Goal: Task Accomplishment & Management: Complete application form

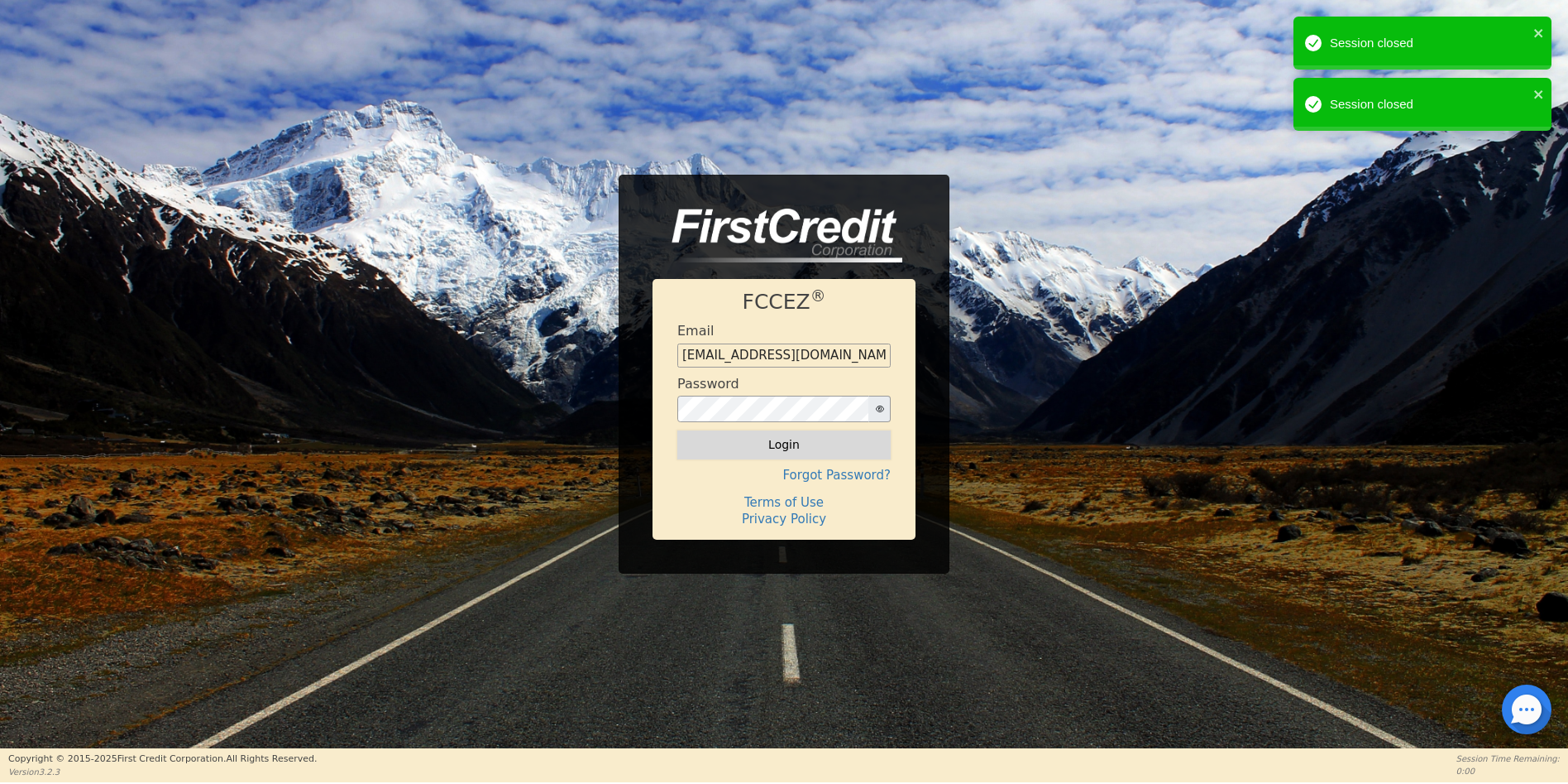
click at [784, 449] on button "Login" at bounding box center [784, 445] width 213 height 28
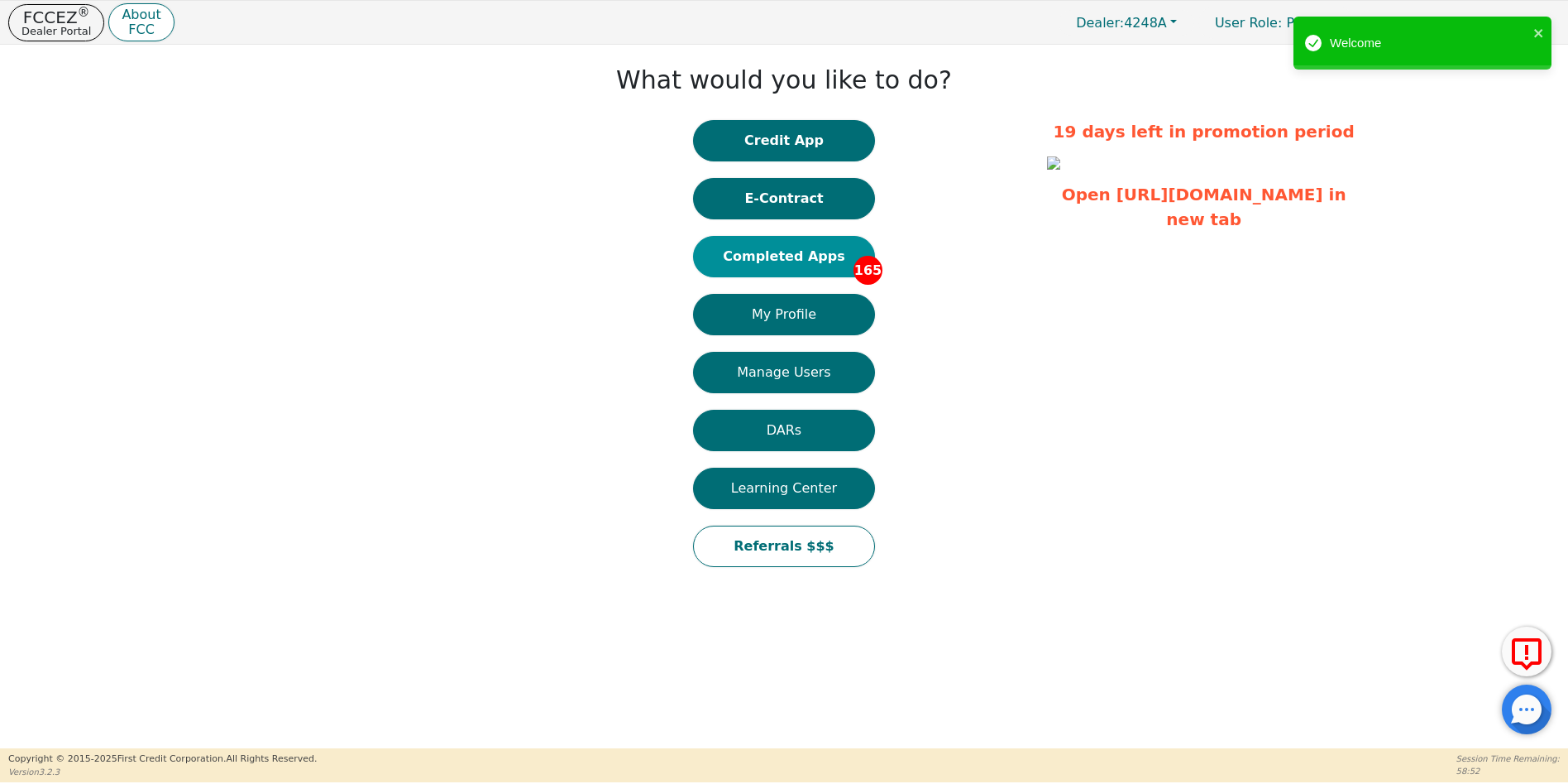
click at [803, 259] on button "Completed Apps 165" at bounding box center [784, 257] width 182 height 42
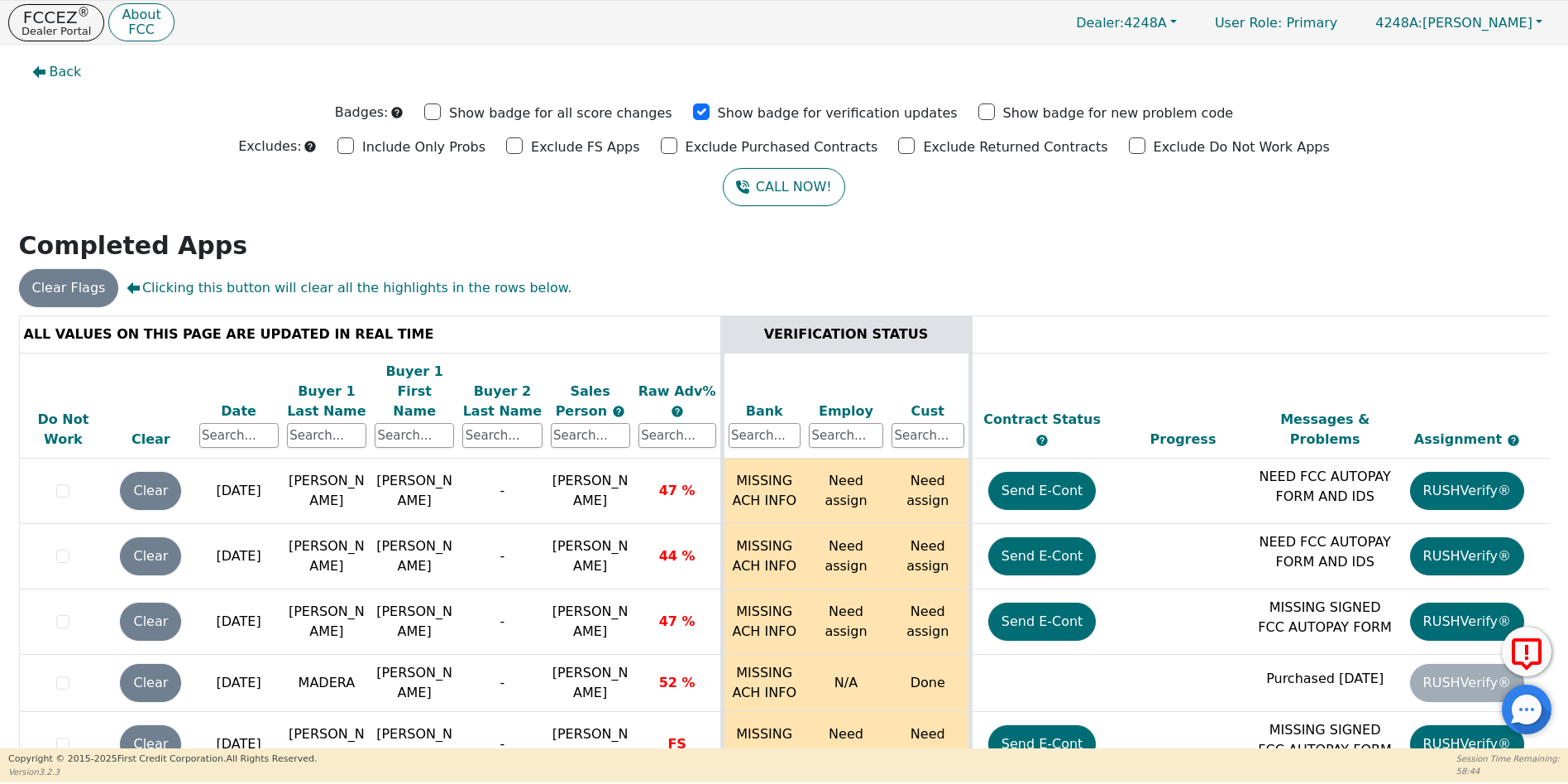
scroll to position [10323, 0]
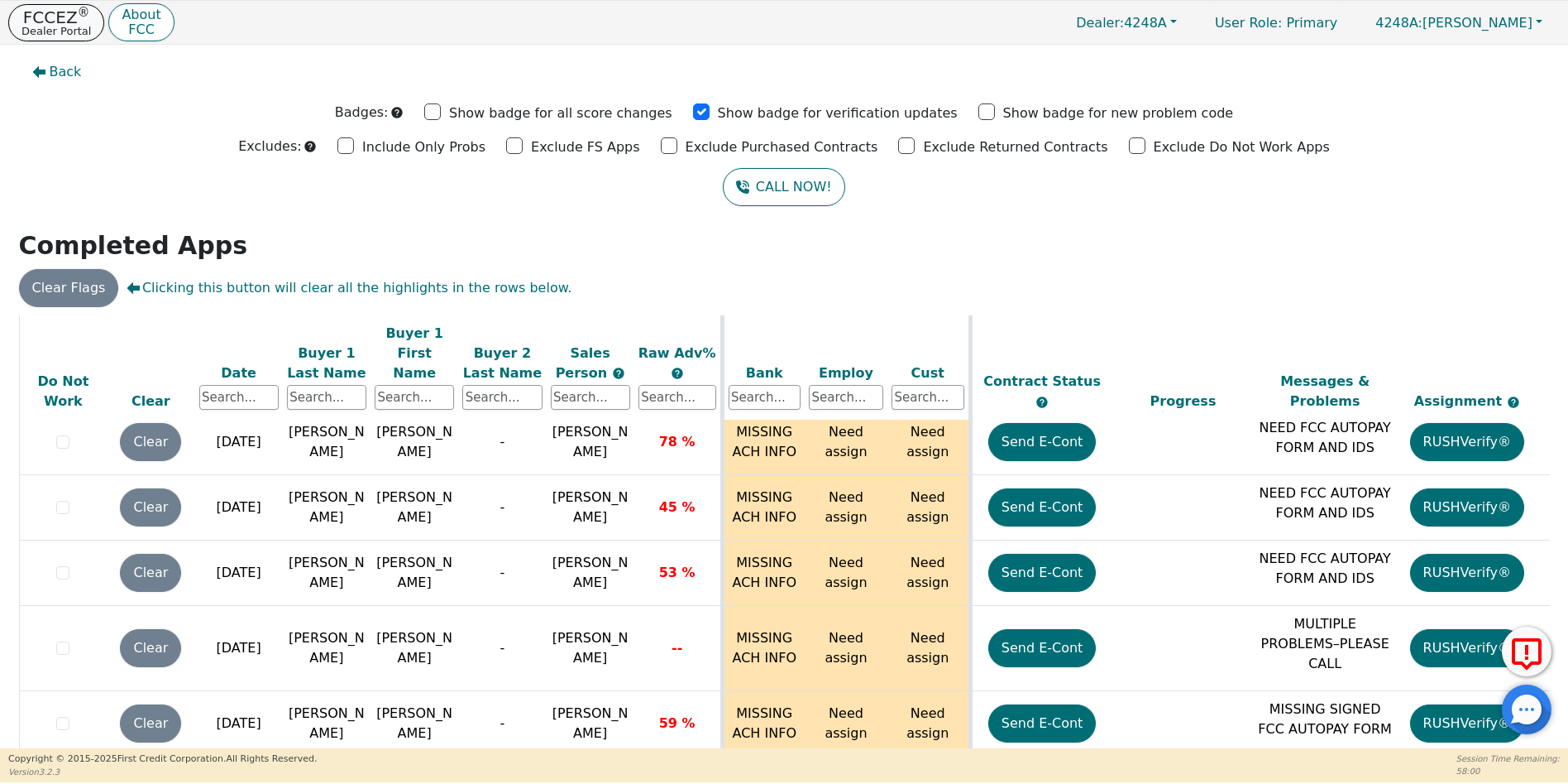
click at [50, 19] on p "FCCEZ ®" at bounding box center [57, 17] width 70 height 17
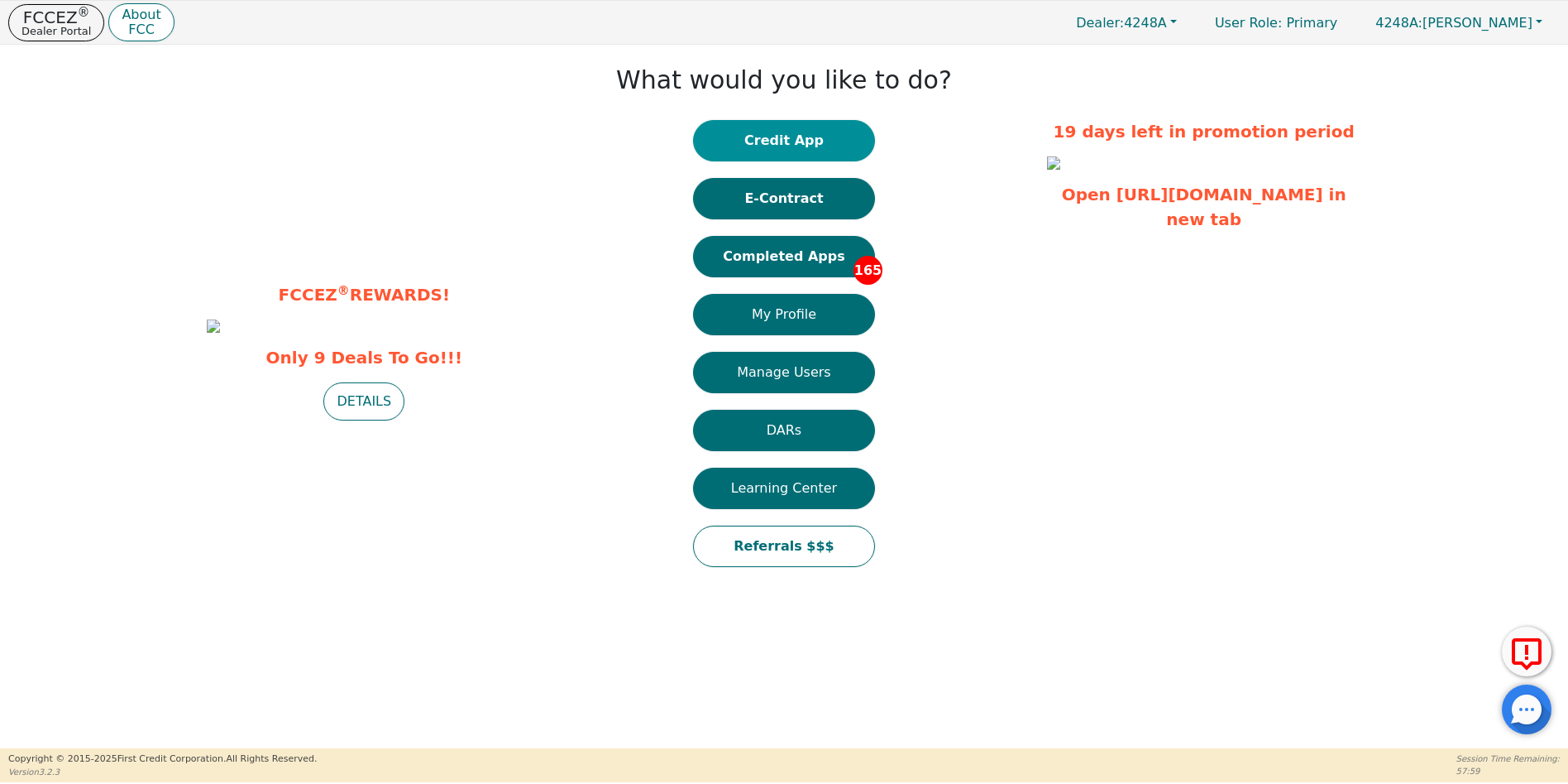
click at [772, 139] on button "Credit App" at bounding box center [784, 141] width 182 height 42
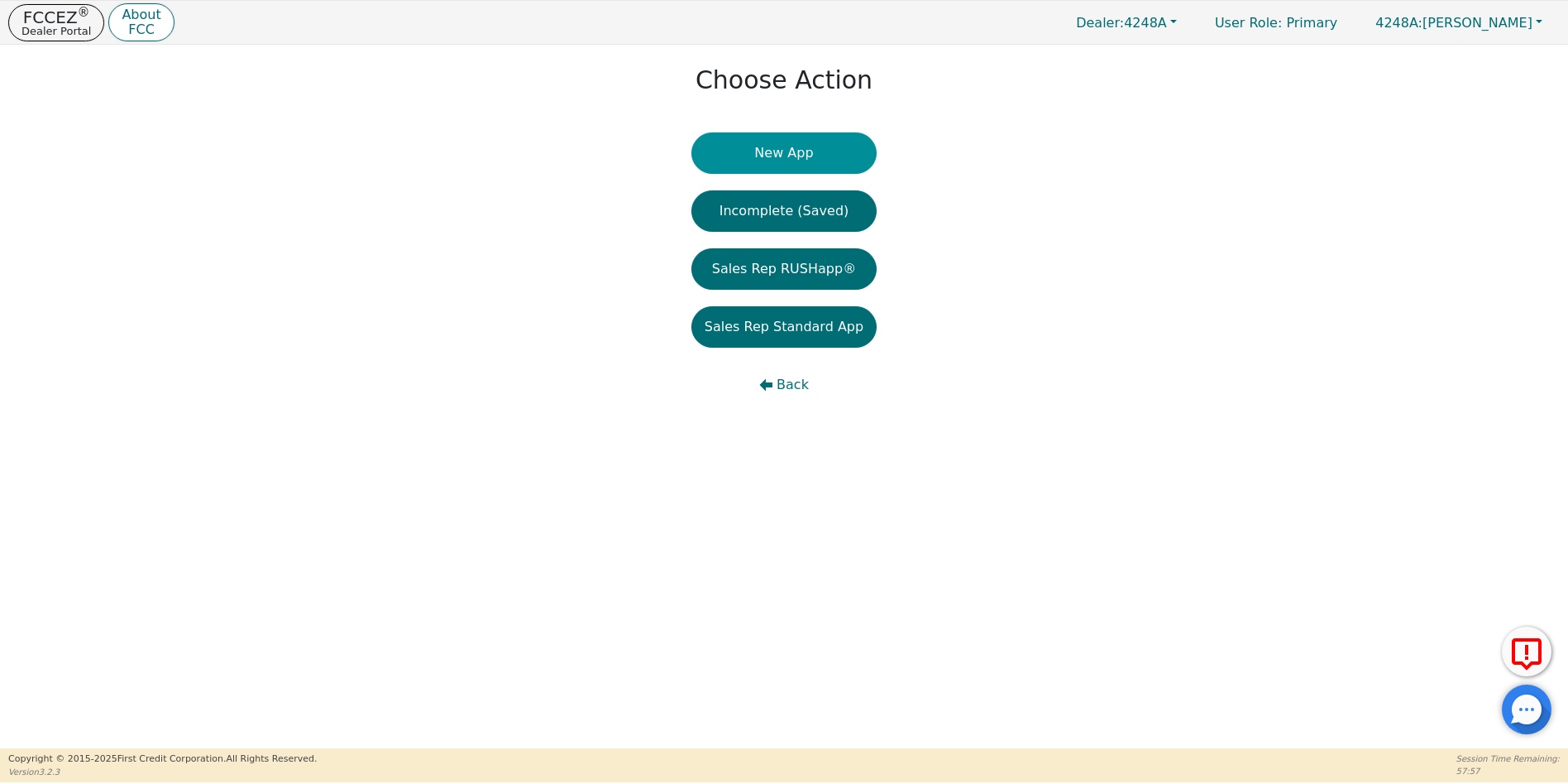
click at [793, 155] on button "New App" at bounding box center [784, 153] width 185 height 42
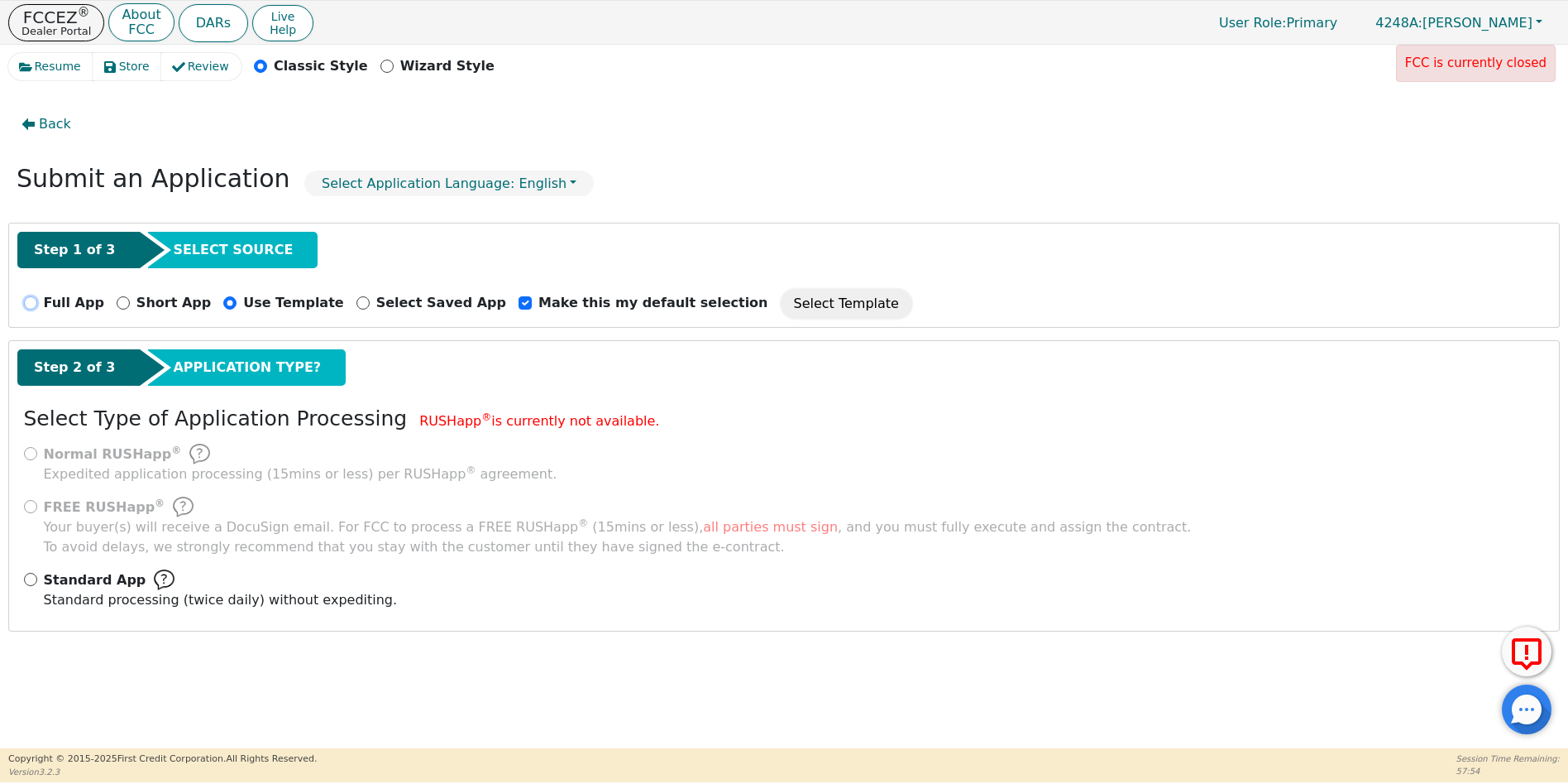
click at [28, 304] on input "Full App" at bounding box center [30, 303] width 13 height 13
radio input "true"
checkbox input "false"
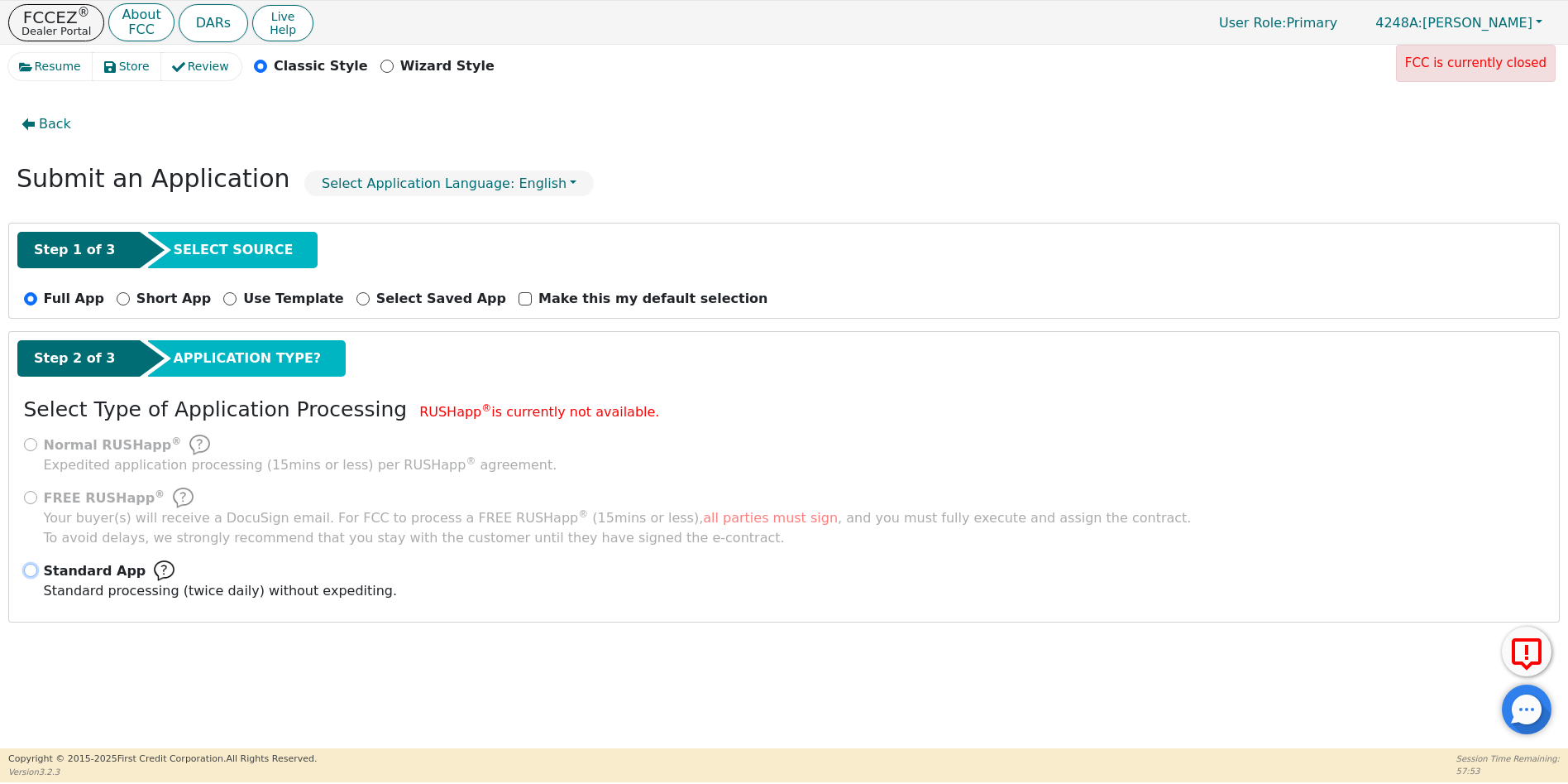
click at [30, 571] on input "Standard App Standard processing (twice daily) without expediting." at bounding box center [30, 570] width 13 height 13
radio input "true"
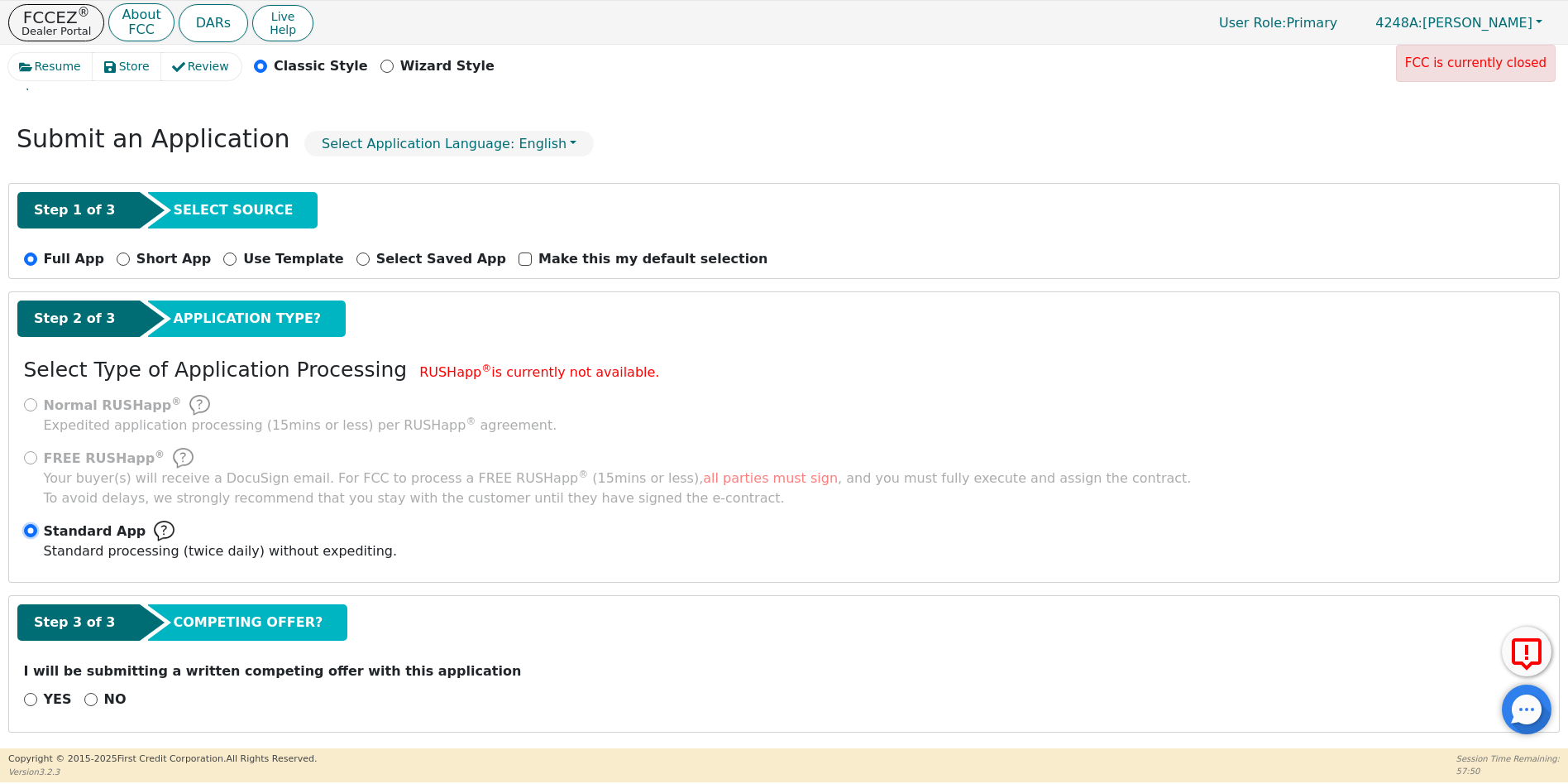
scroll to position [44, 0]
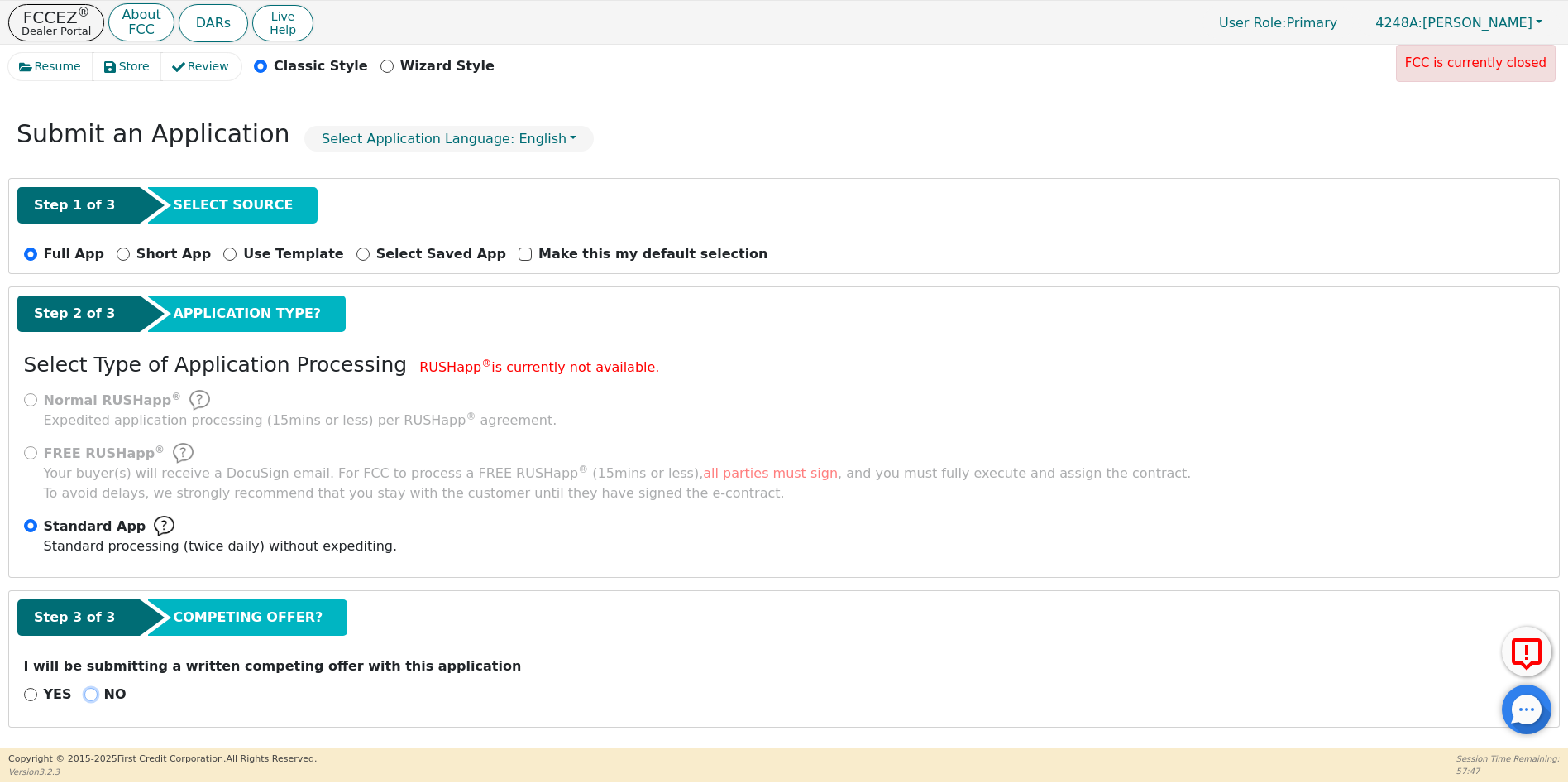
click at [87, 692] on input "NO" at bounding box center [90, 694] width 13 height 13
radio input "true"
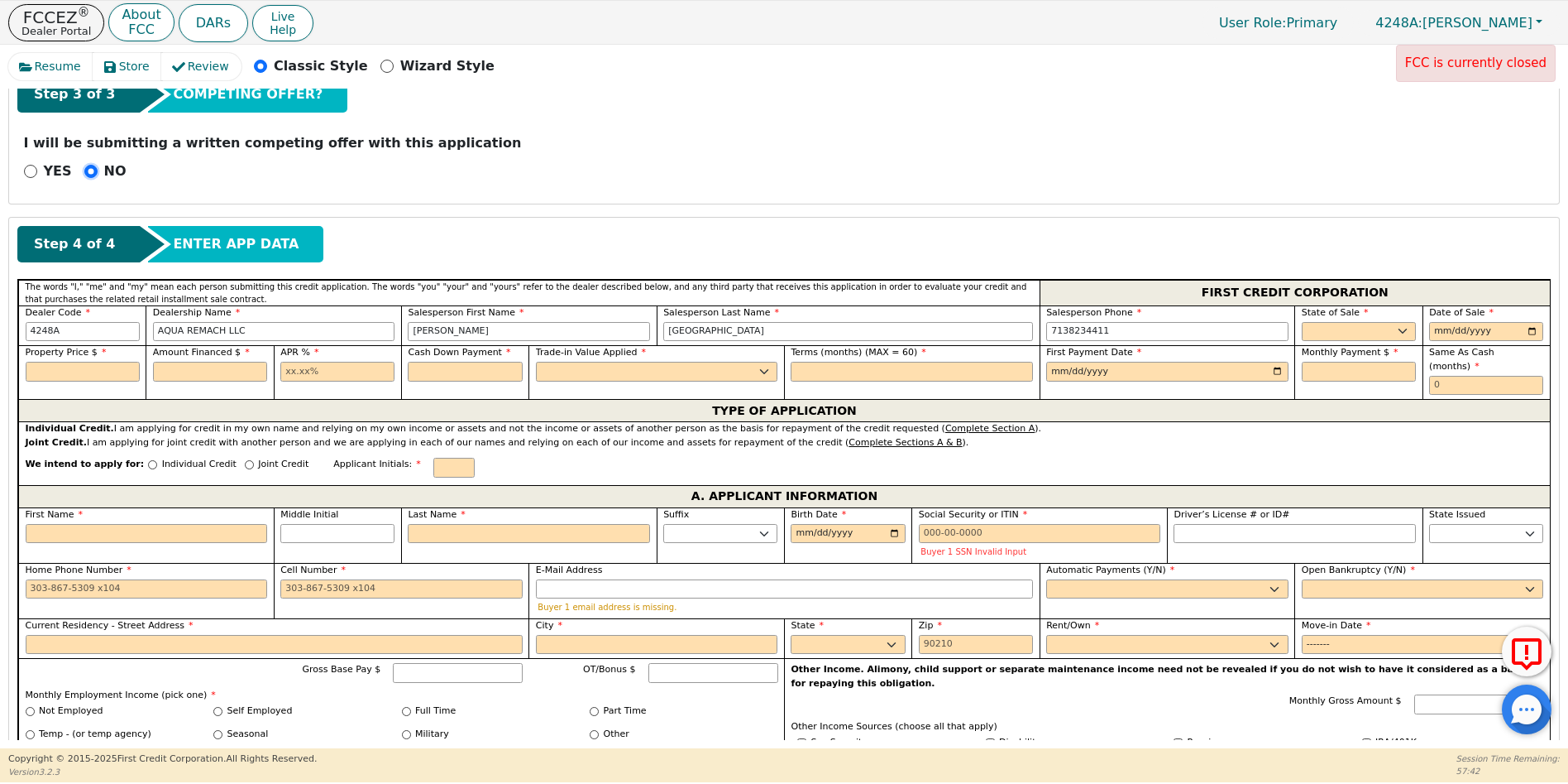
scroll to position [574, 0]
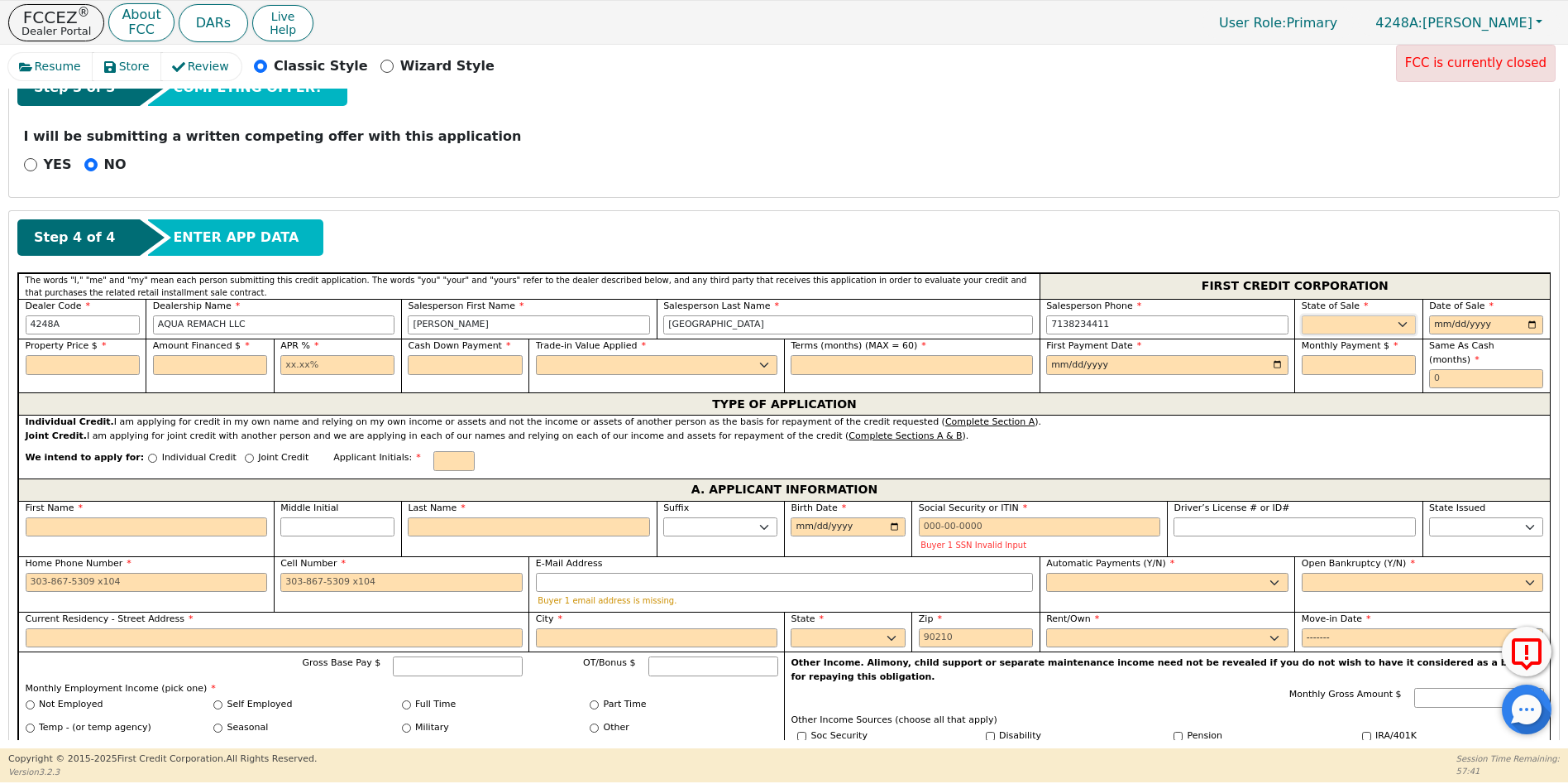
click at [1314, 325] on select "AK AL AR AZ CA CO CT DC DE FL [GEOGRAPHIC_DATA] HI IA ID IL IN KS [GEOGRAPHIC_D…" at bounding box center [1358, 325] width 114 height 20
select select "[GEOGRAPHIC_DATA]"
click at [1302, 315] on select "AK AL AR AZ CA CO CT DC DE FL [GEOGRAPHIC_DATA] HI IA ID IL IN KS [GEOGRAPHIC_D…" at bounding box center [1358, 325] width 114 height 20
click at [1524, 323] on input "date" at bounding box center [1486, 325] width 114 height 20
type input "[DATE]"
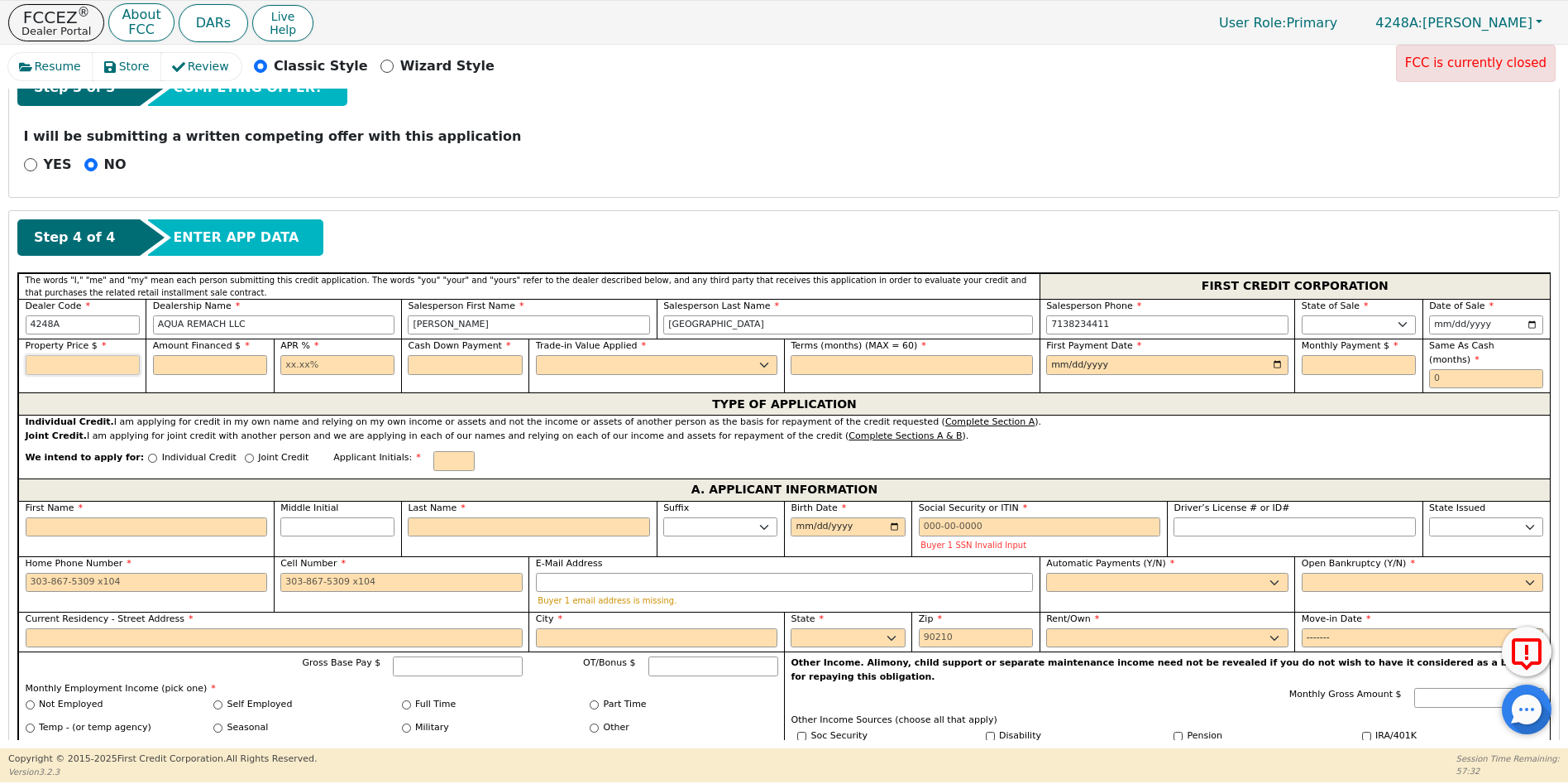
click at [41, 365] on input "text" at bounding box center [82, 365] width 114 height 20
type input "8700.00"
click at [189, 365] on input "text" at bounding box center [210, 365] width 114 height 20
type input "8700.00"
click at [284, 364] on input "text" at bounding box center [337, 365] width 114 height 20
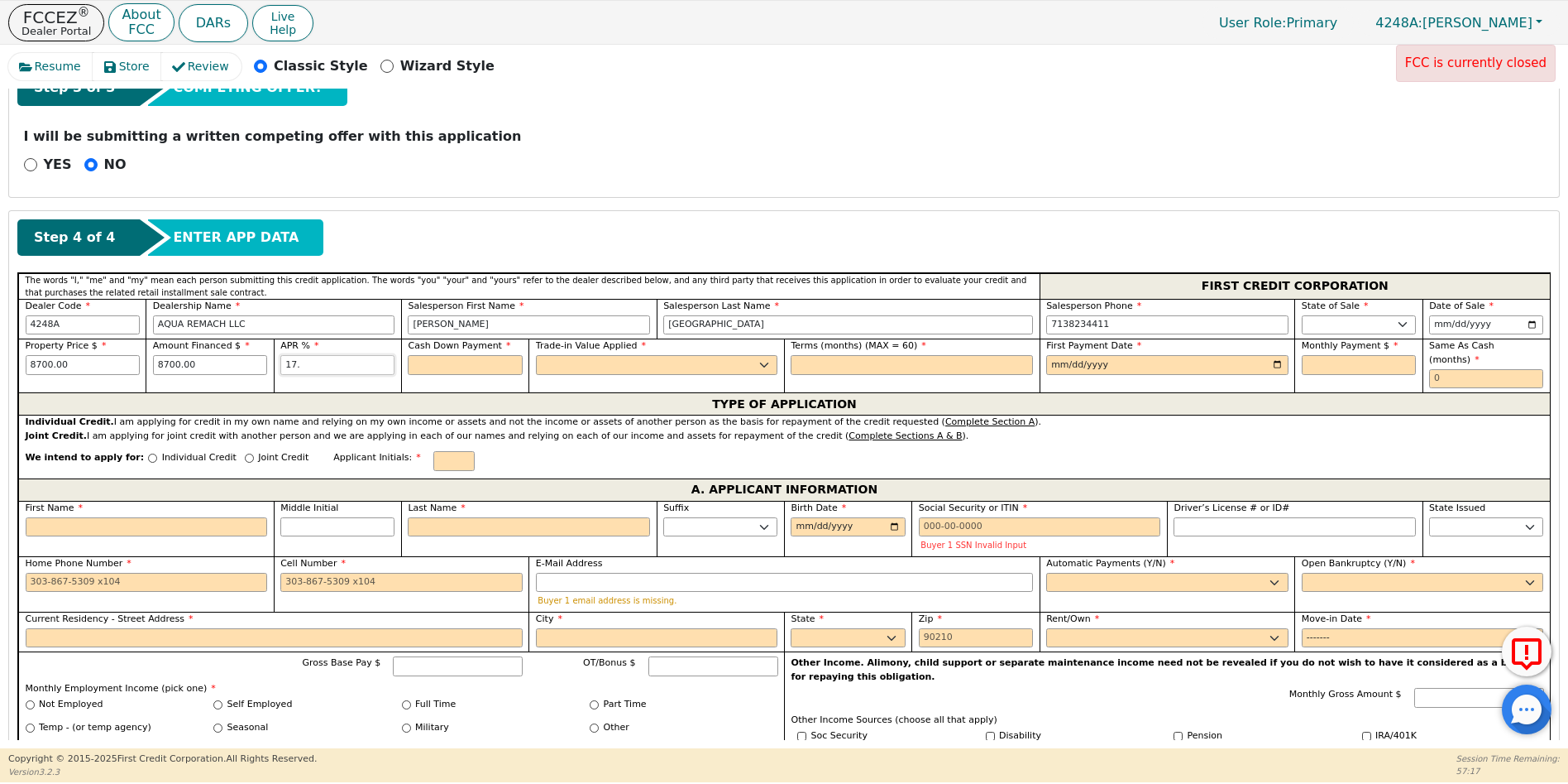
type input "17.99"
click at [445, 363] on input "text" at bounding box center [464, 365] width 114 height 20
type input "0.00"
click at [557, 370] on select "Yes No" at bounding box center [657, 365] width 243 height 20
select select "n"
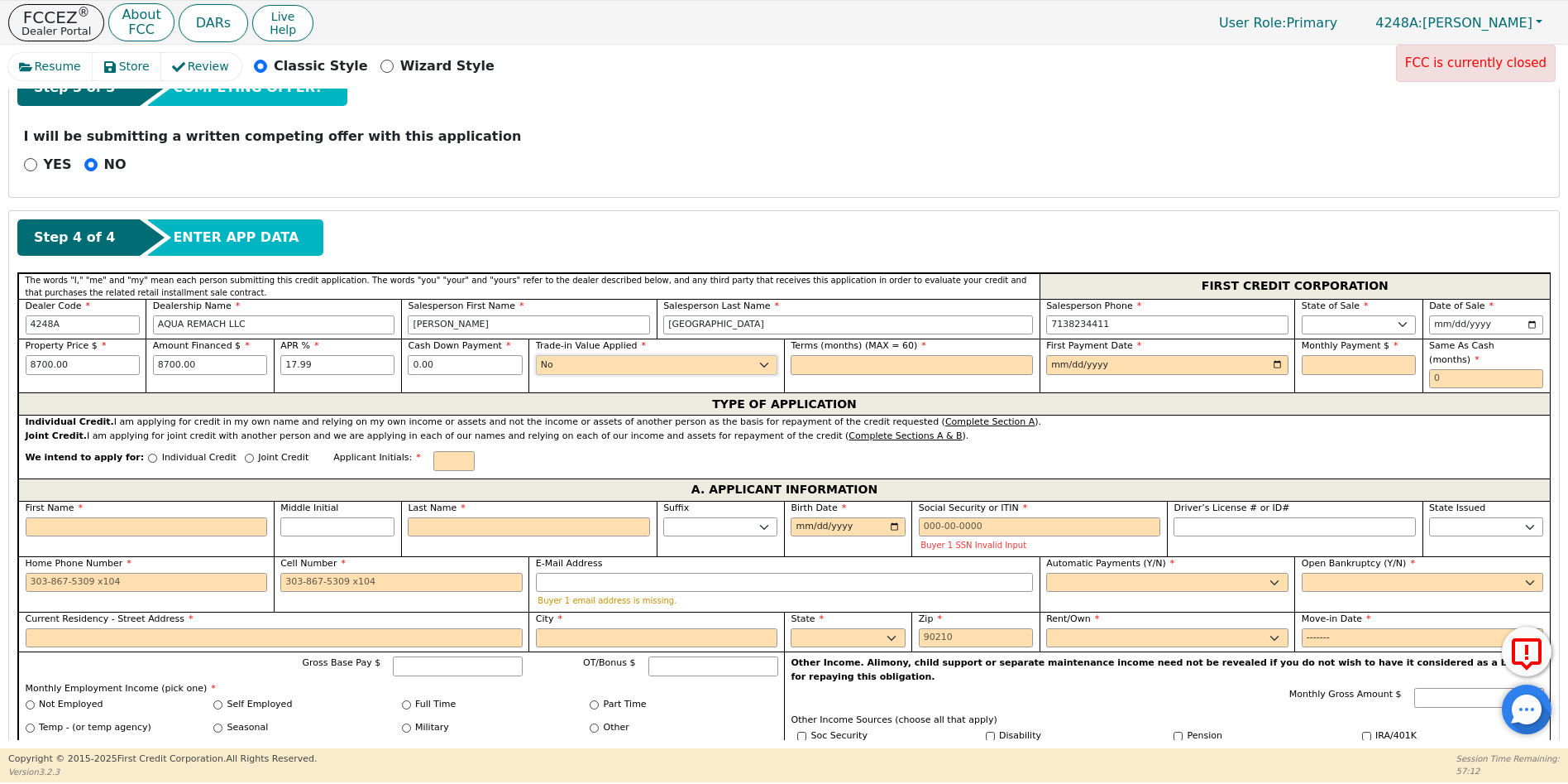
click at [536, 355] on select "Yes No" at bounding box center [657, 365] width 243 height 20
click at [830, 360] on input "text" at bounding box center [911, 365] width 243 height 20
type input "60"
click at [1272, 364] on input "date" at bounding box center [1167, 365] width 243 height 20
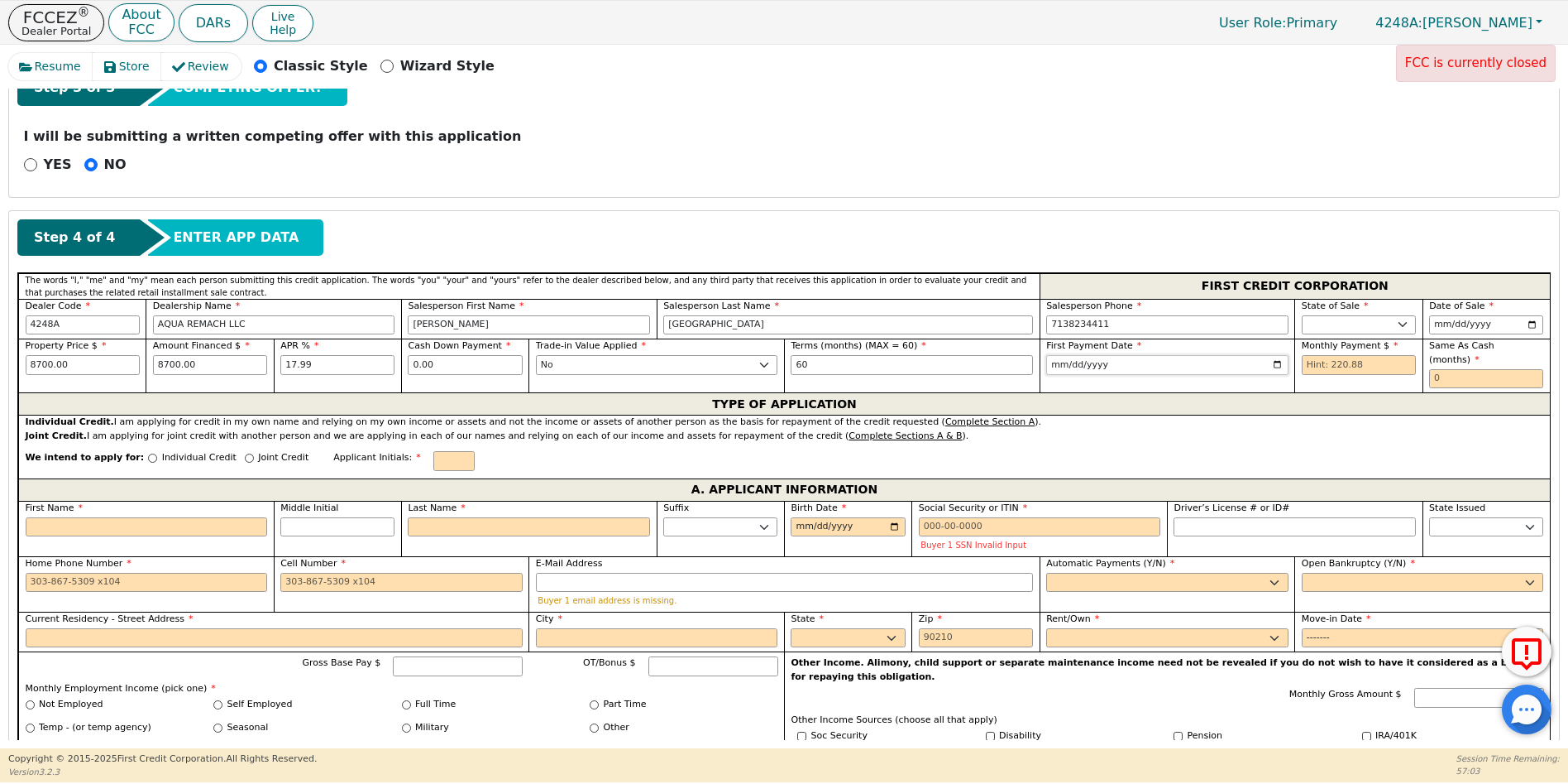
type input "[DATE]"
click at [1302, 365] on input "text" at bounding box center [1358, 365] width 114 height 20
type input "220.88"
click at [1432, 369] on input "text" at bounding box center [1486, 379] width 114 height 20
type input "0"
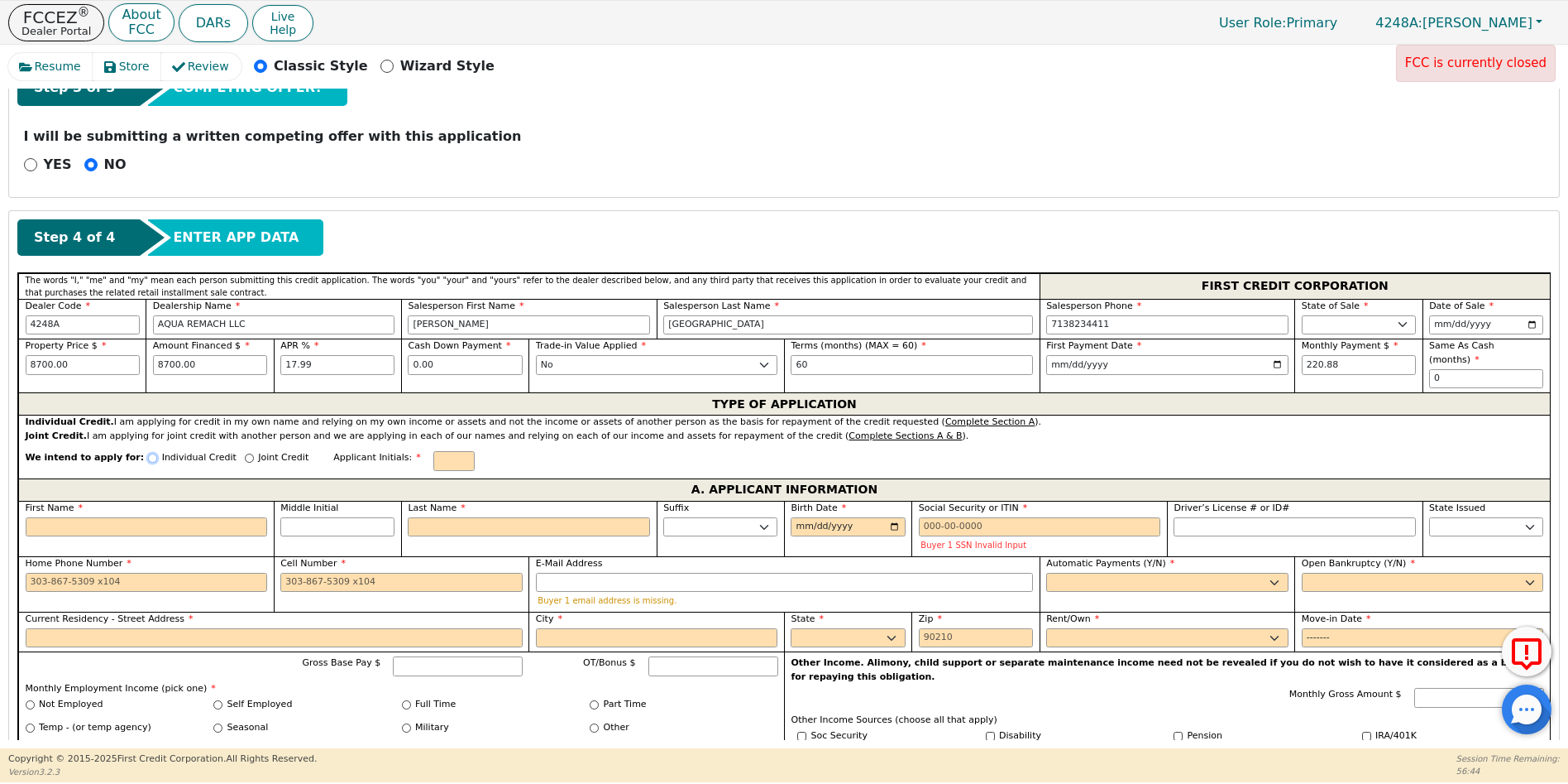
click at [148, 453] on input "Individual Credit" at bounding box center [152, 458] width 9 height 9
radio input "true"
click at [56, 517] on input "First Name" at bounding box center [146, 526] width 243 height 20
type input "N"
type input "n"
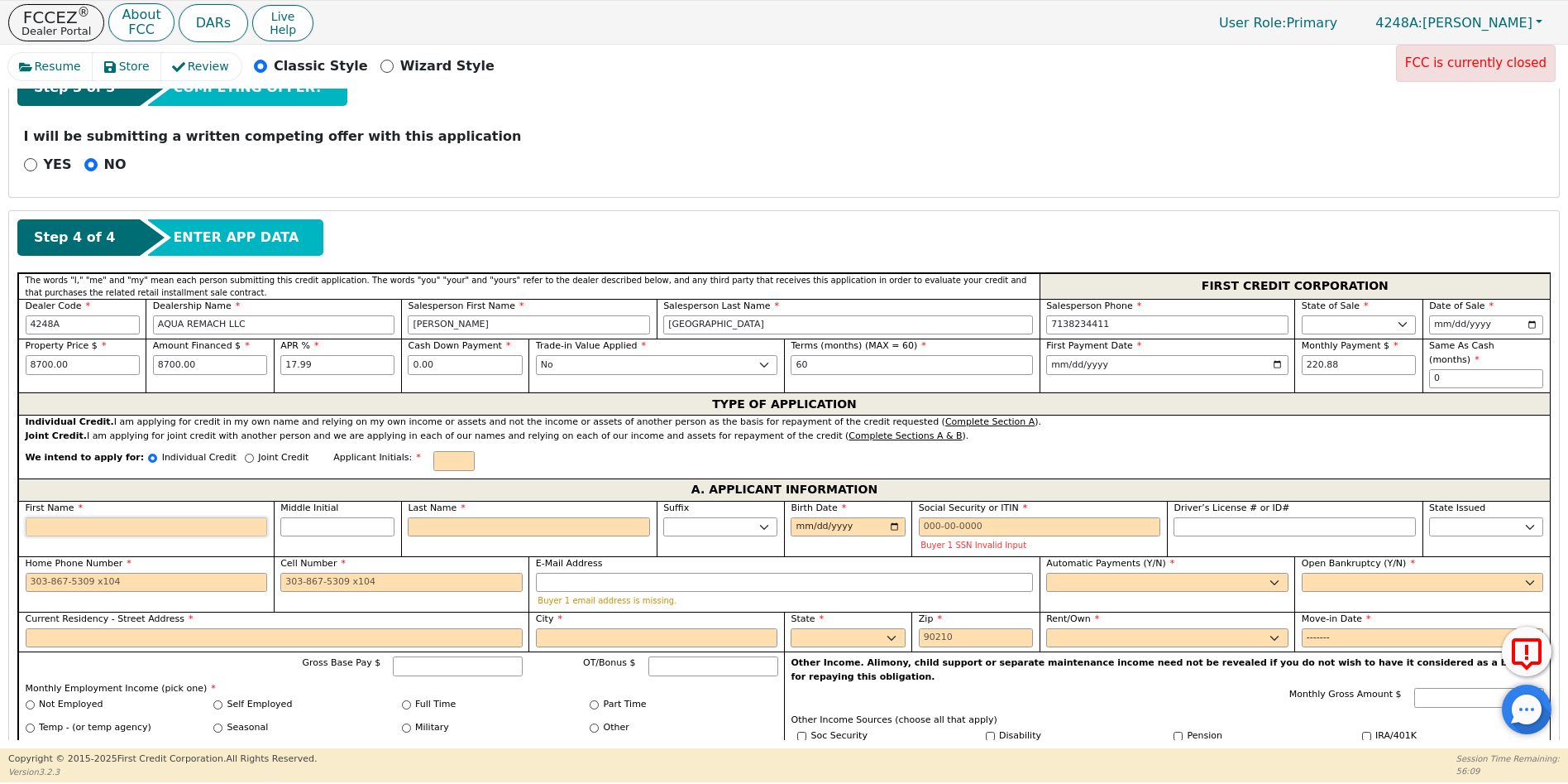
type input "n"
type input "no"
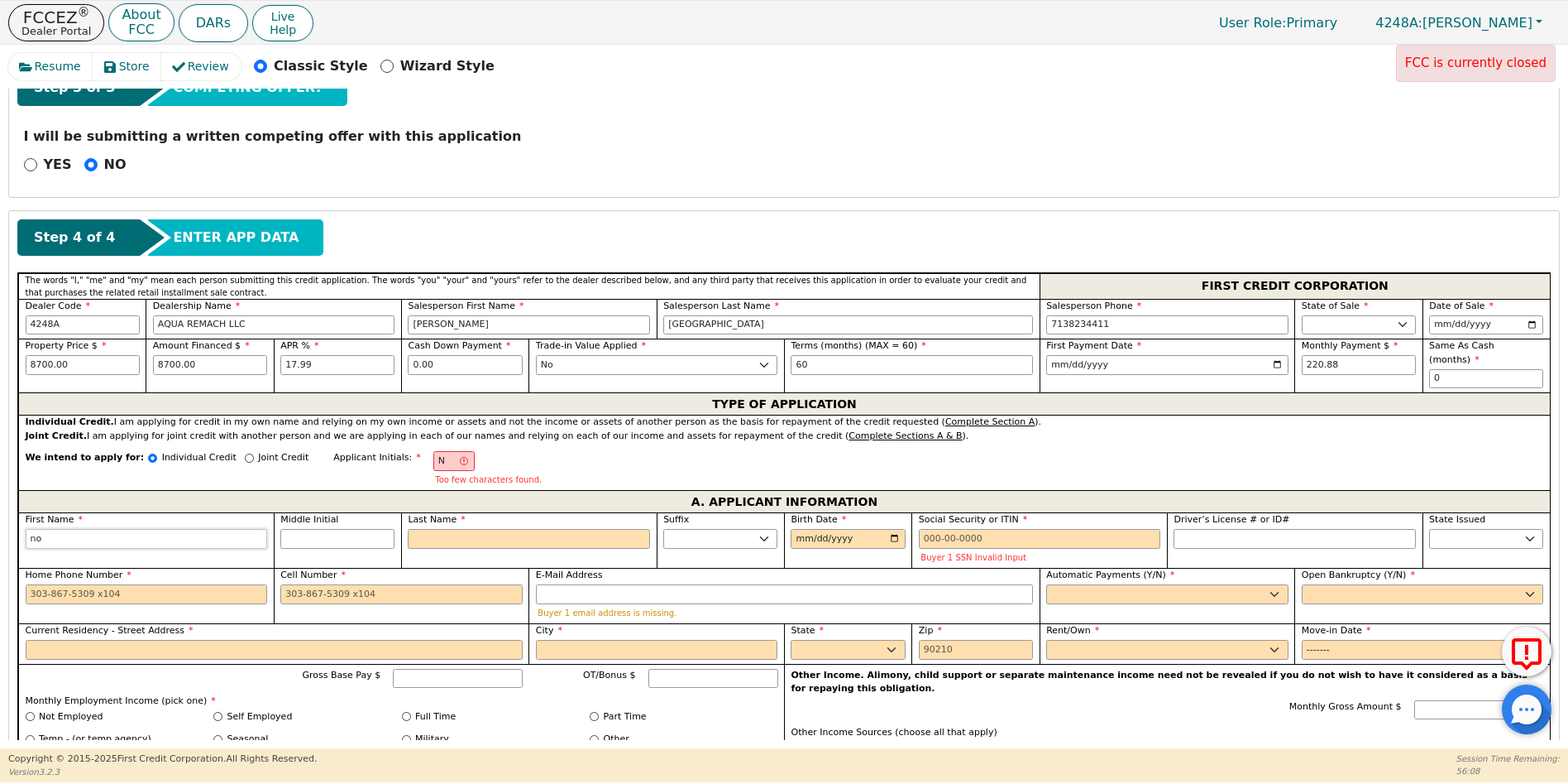
type input "n"
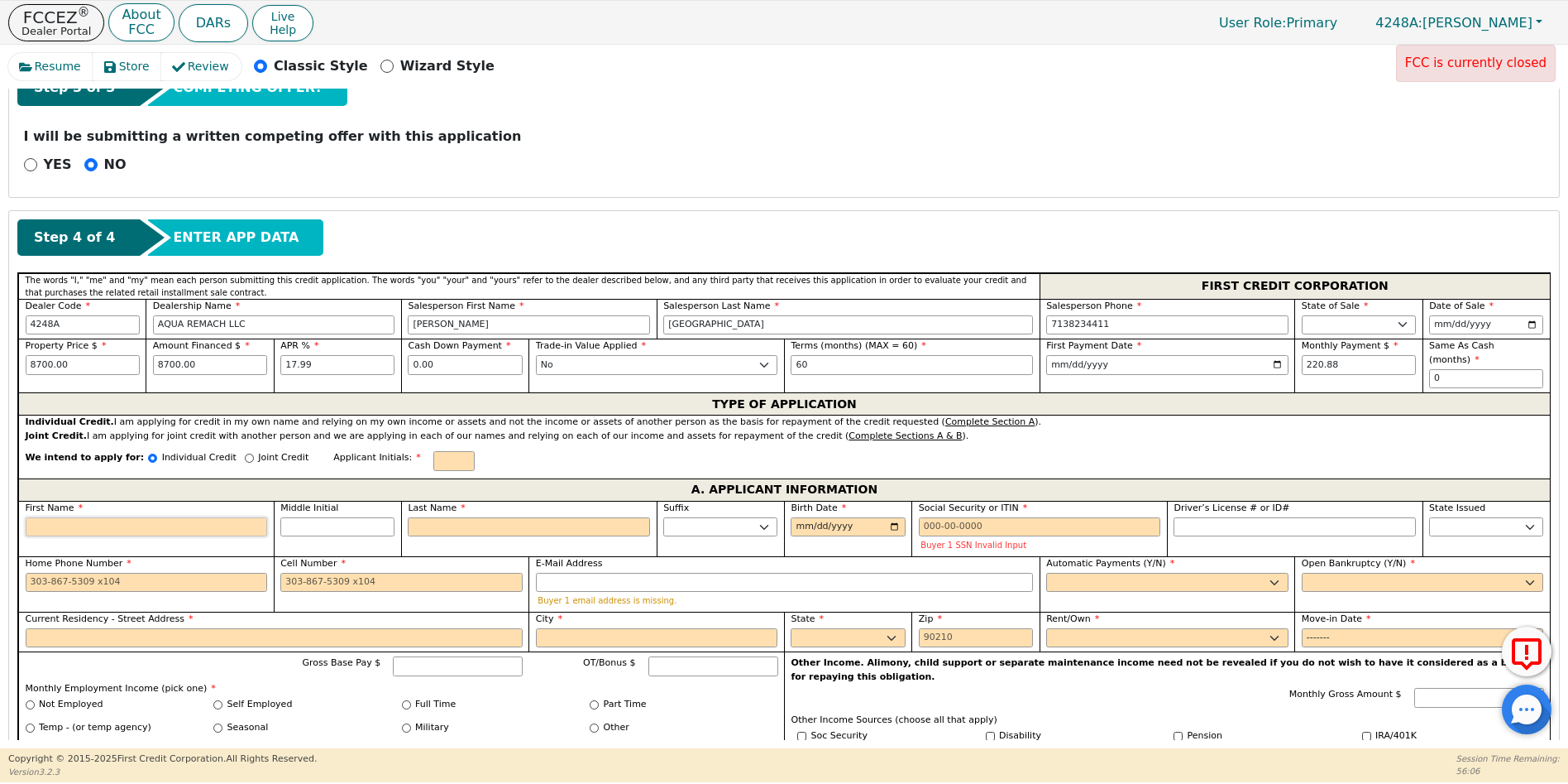
type input "N"
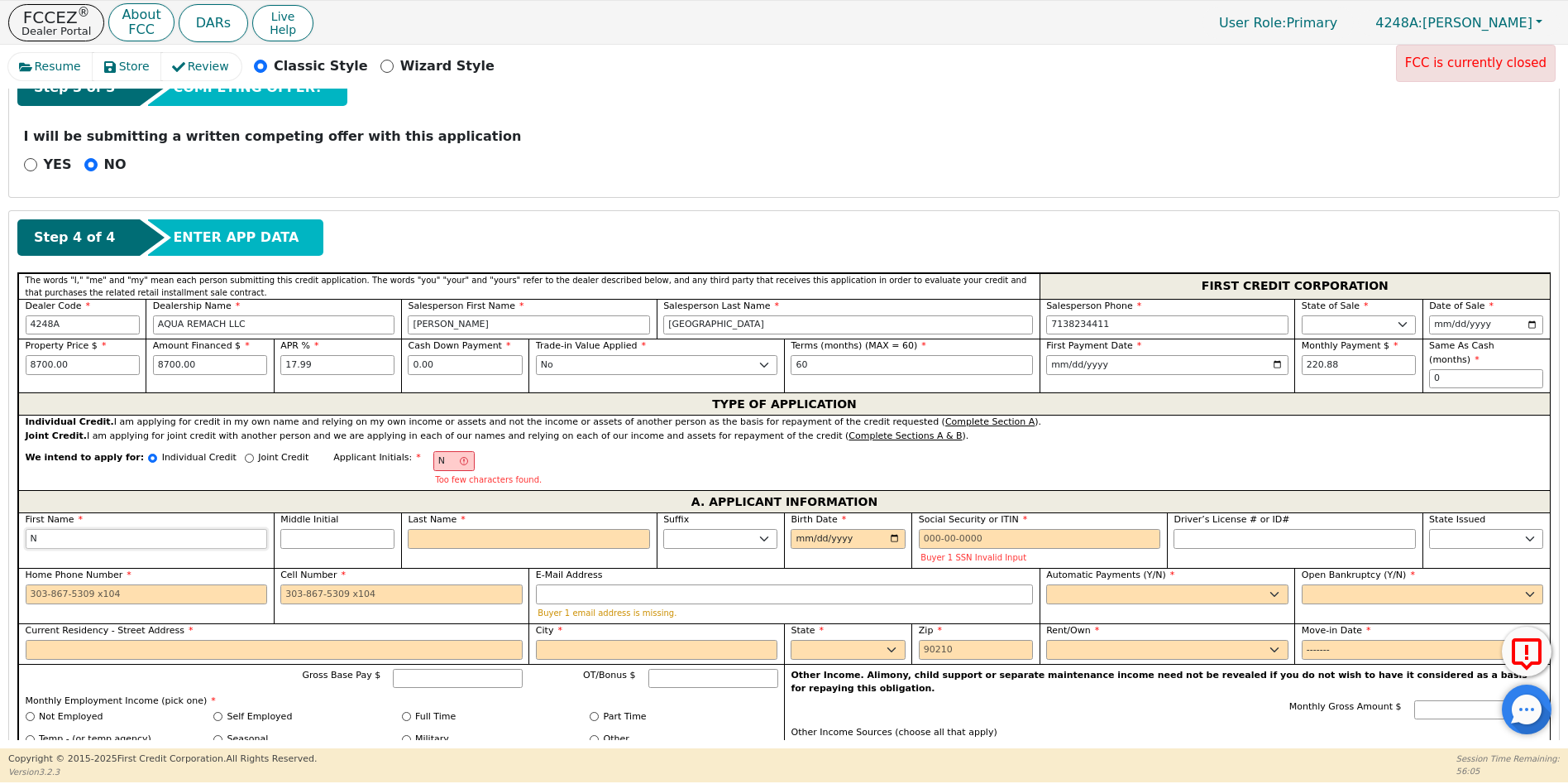
type input "NO"
type input "NOR"
type input "NORM"
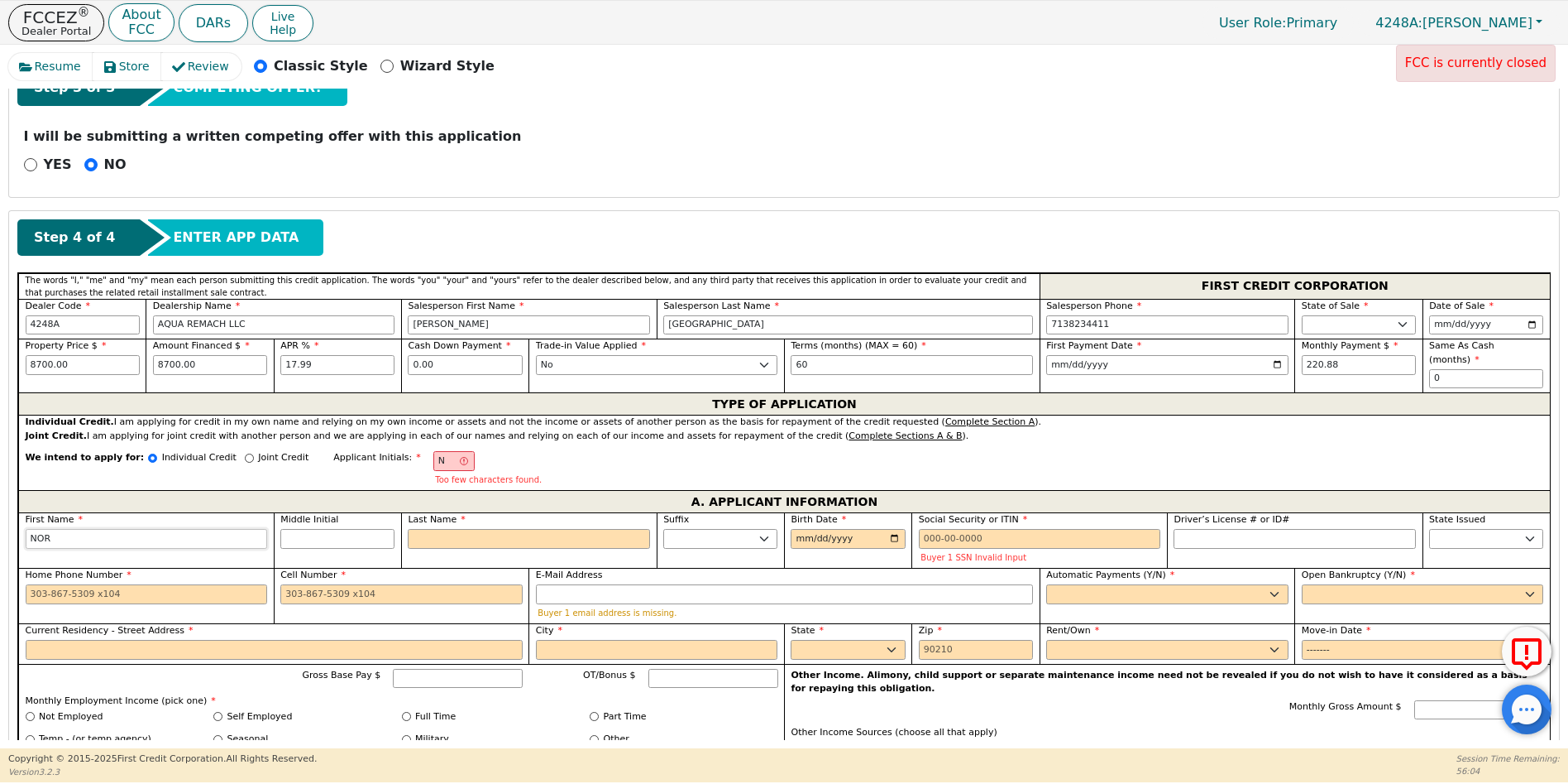
type input "NORM"
type input "[PERSON_NAME]"
click at [446, 529] on input "Last Name" at bounding box center [529, 539] width 243 height 20
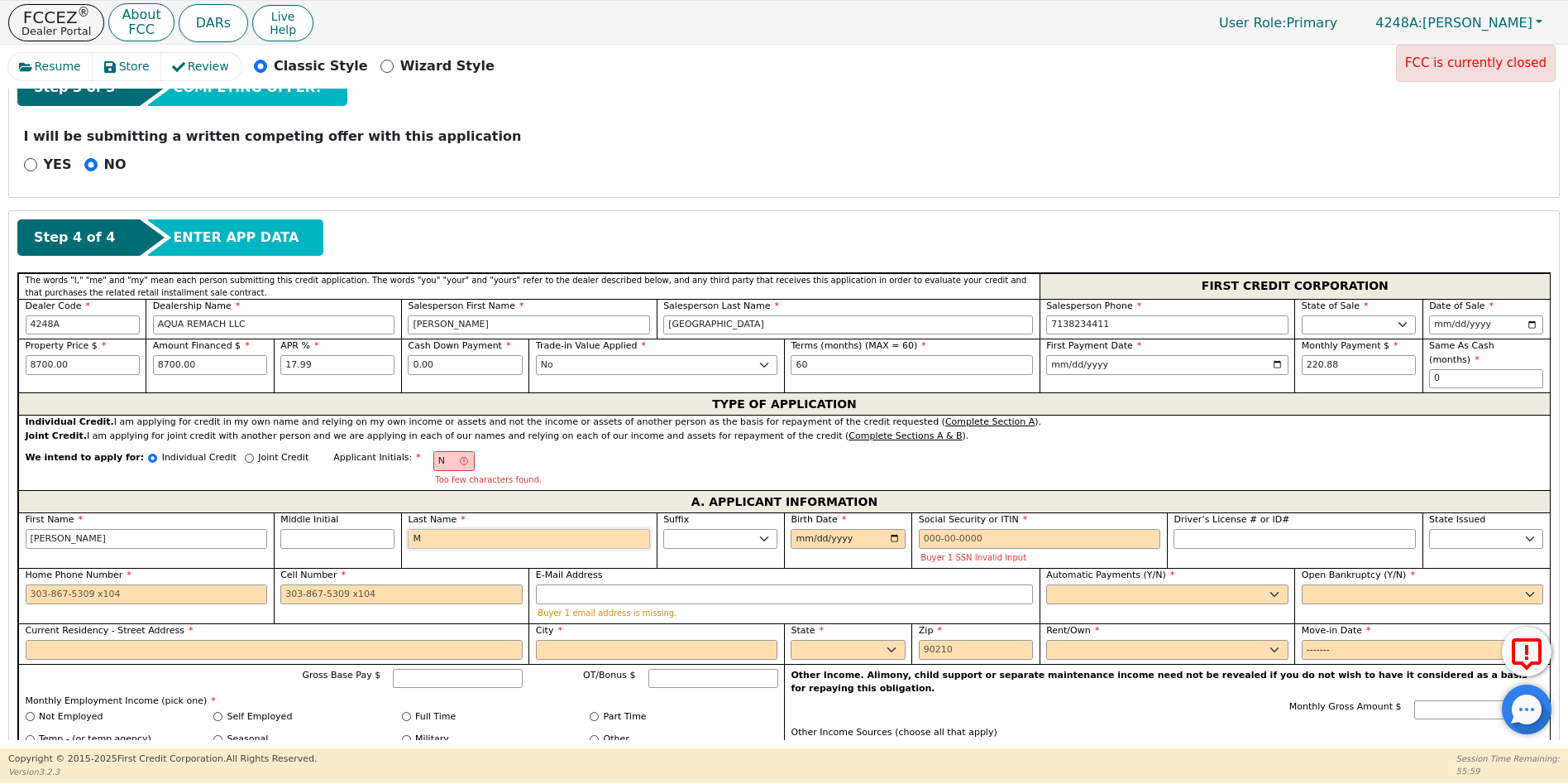
type input "NM"
type input "M"
type input "[PERSON_NAME]"
type input "MO"
type input "[PERSON_NAME]"
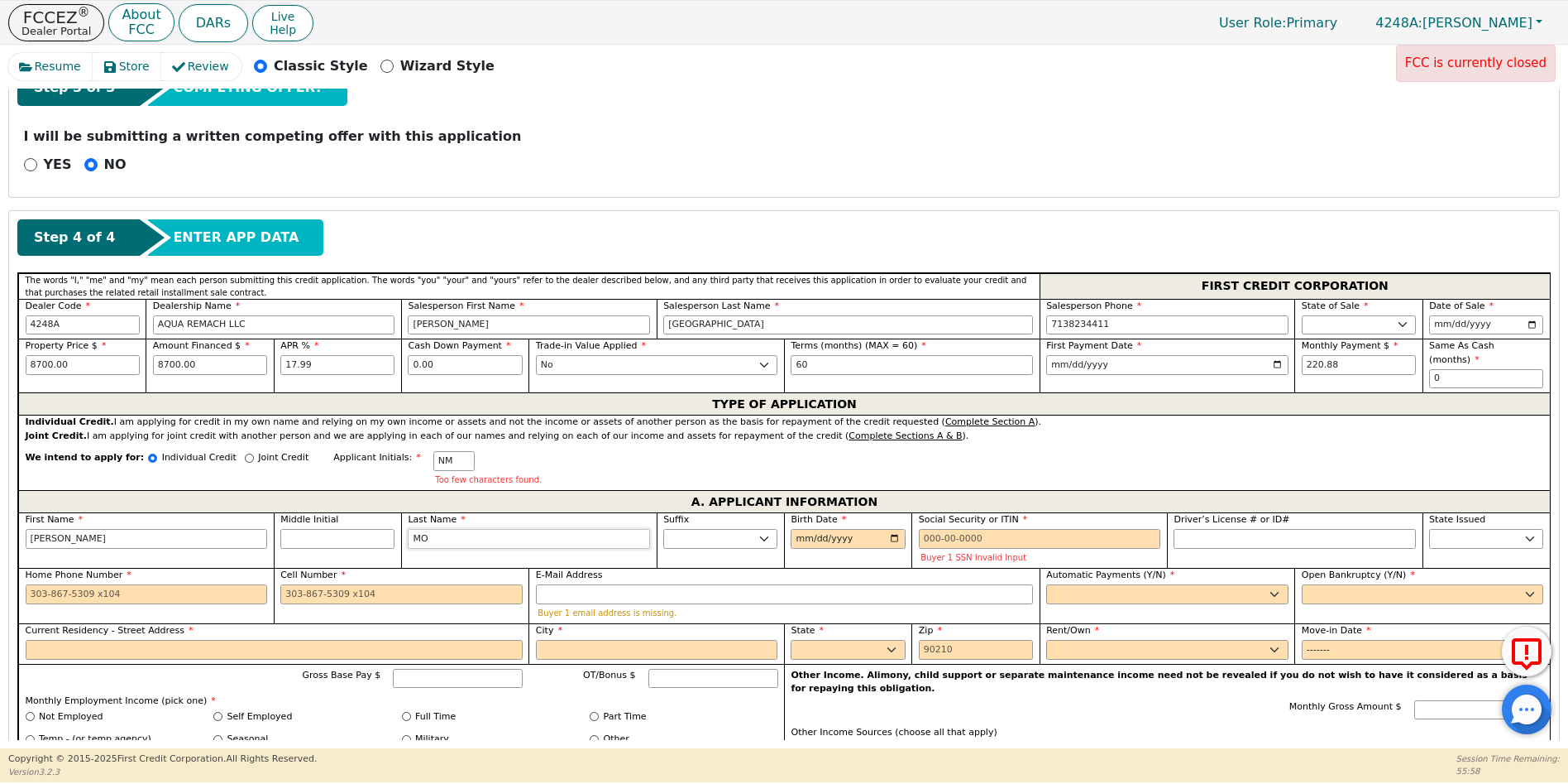
type input "MOR"
type input "[PERSON_NAME]"
type input "MORE"
type input "[PERSON_NAME] MORE"
type input "MOREM"
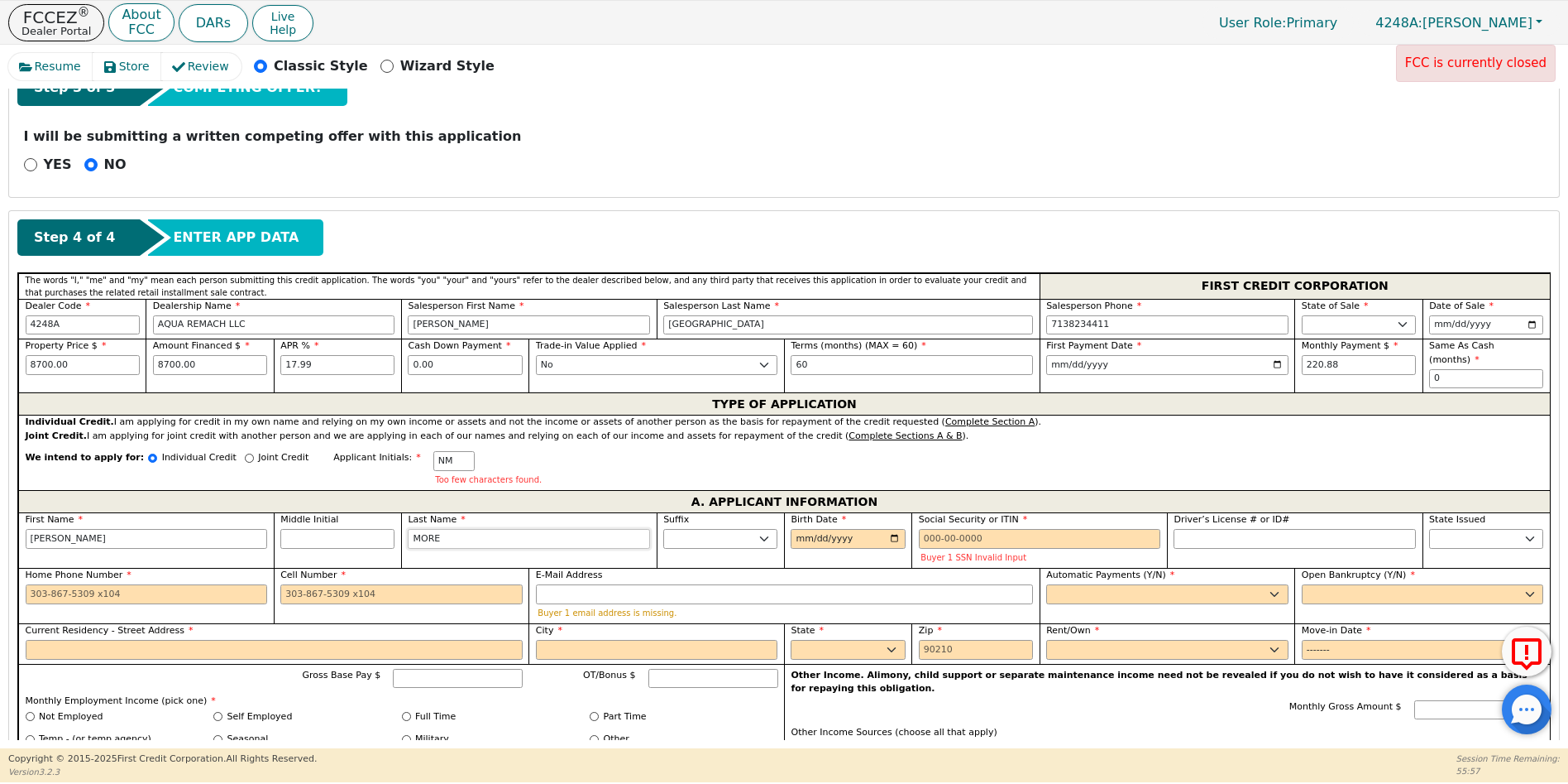
type input "[PERSON_NAME]"
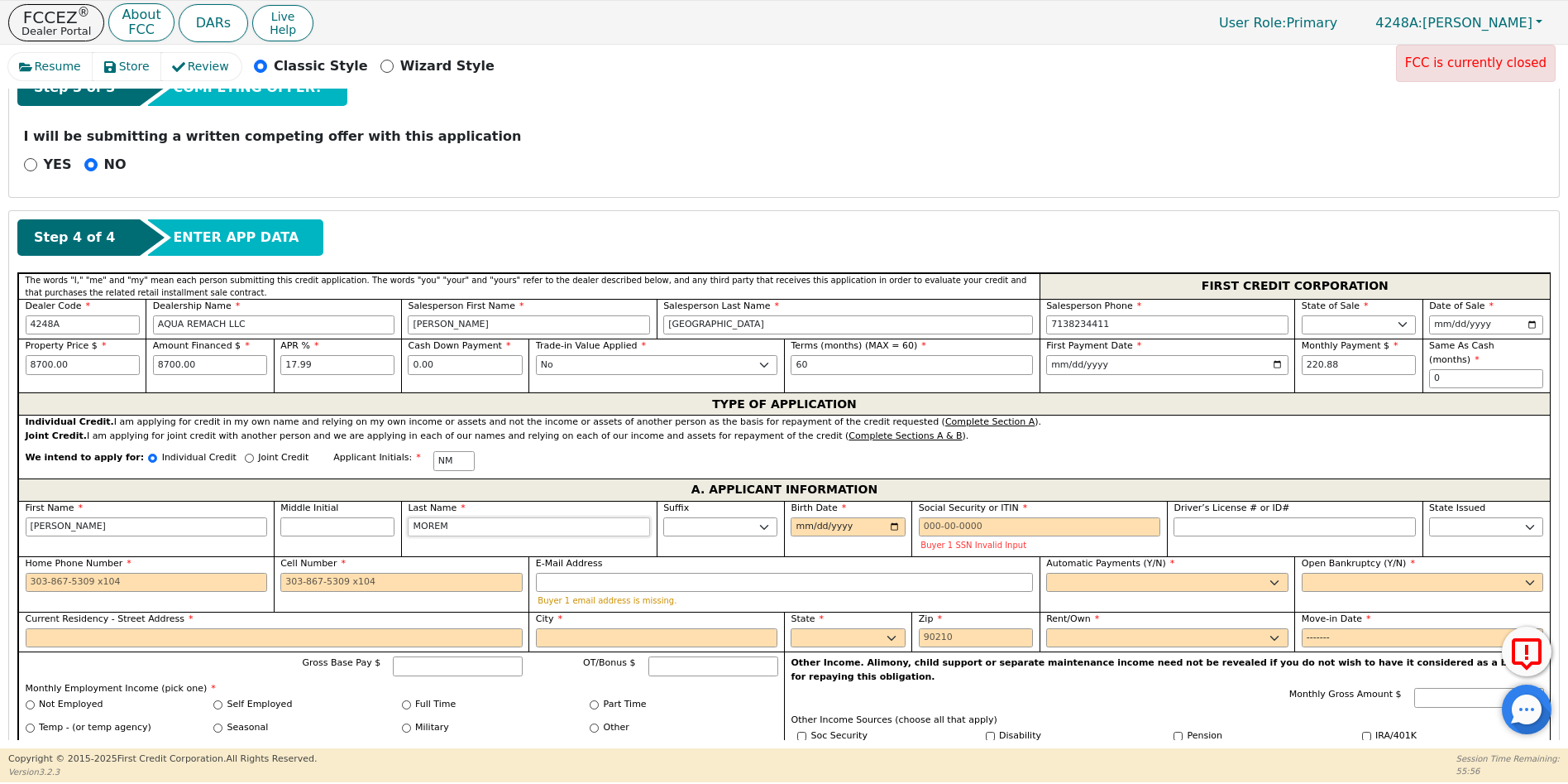
type input "MORE"
type input "[PERSON_NAME] MORE"
type input "[PERSON_NAME]"
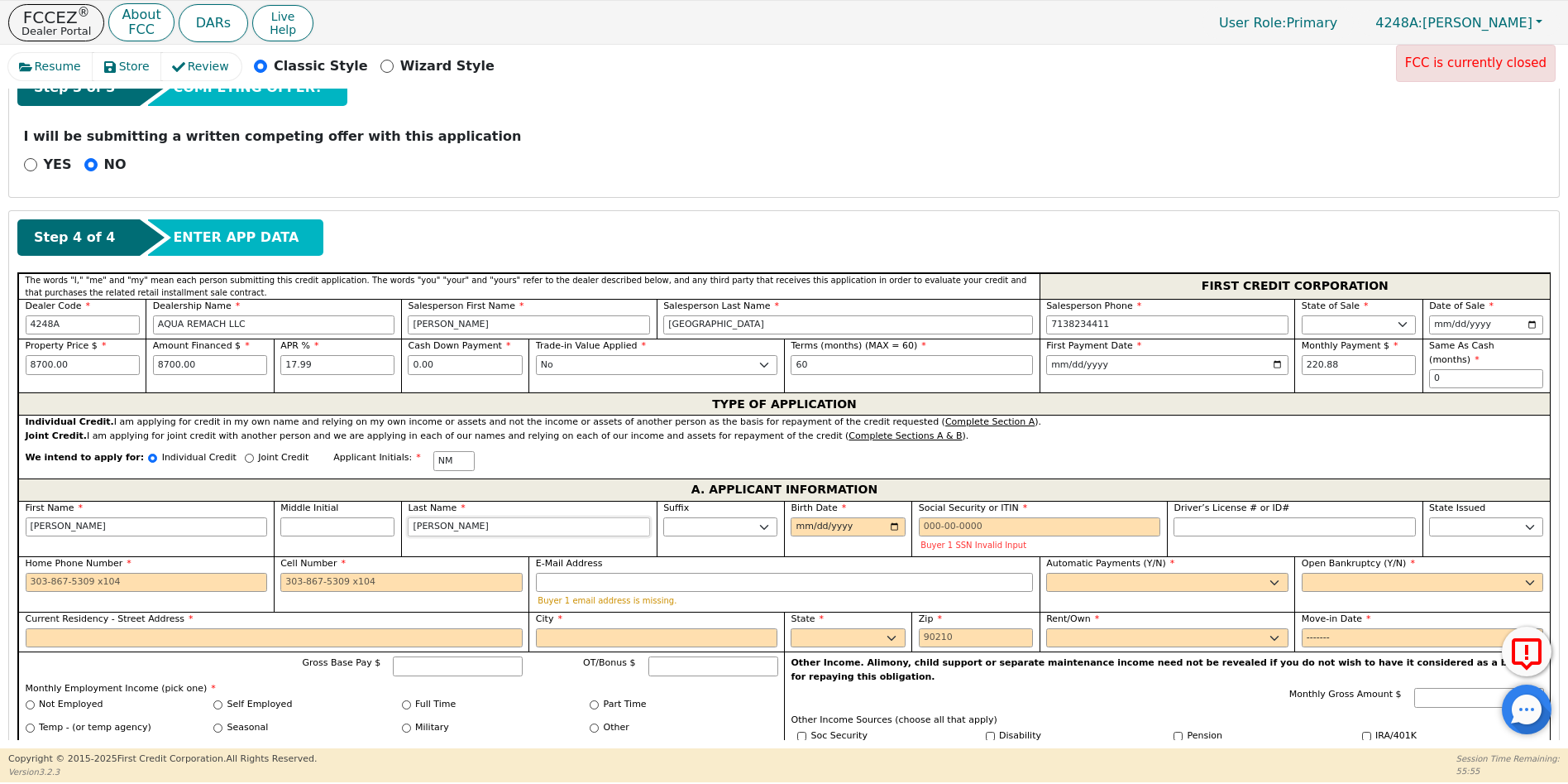
type input "[PERSON_NAME]"
click at [797, 517] on input "Birth Date" at bounding box center [847, 526] width 114 height 20
type input "[DATE]"
click at [923, 517] on input "Social Security or ITIN" at bounding box center [1040, 526] width 243 height 20
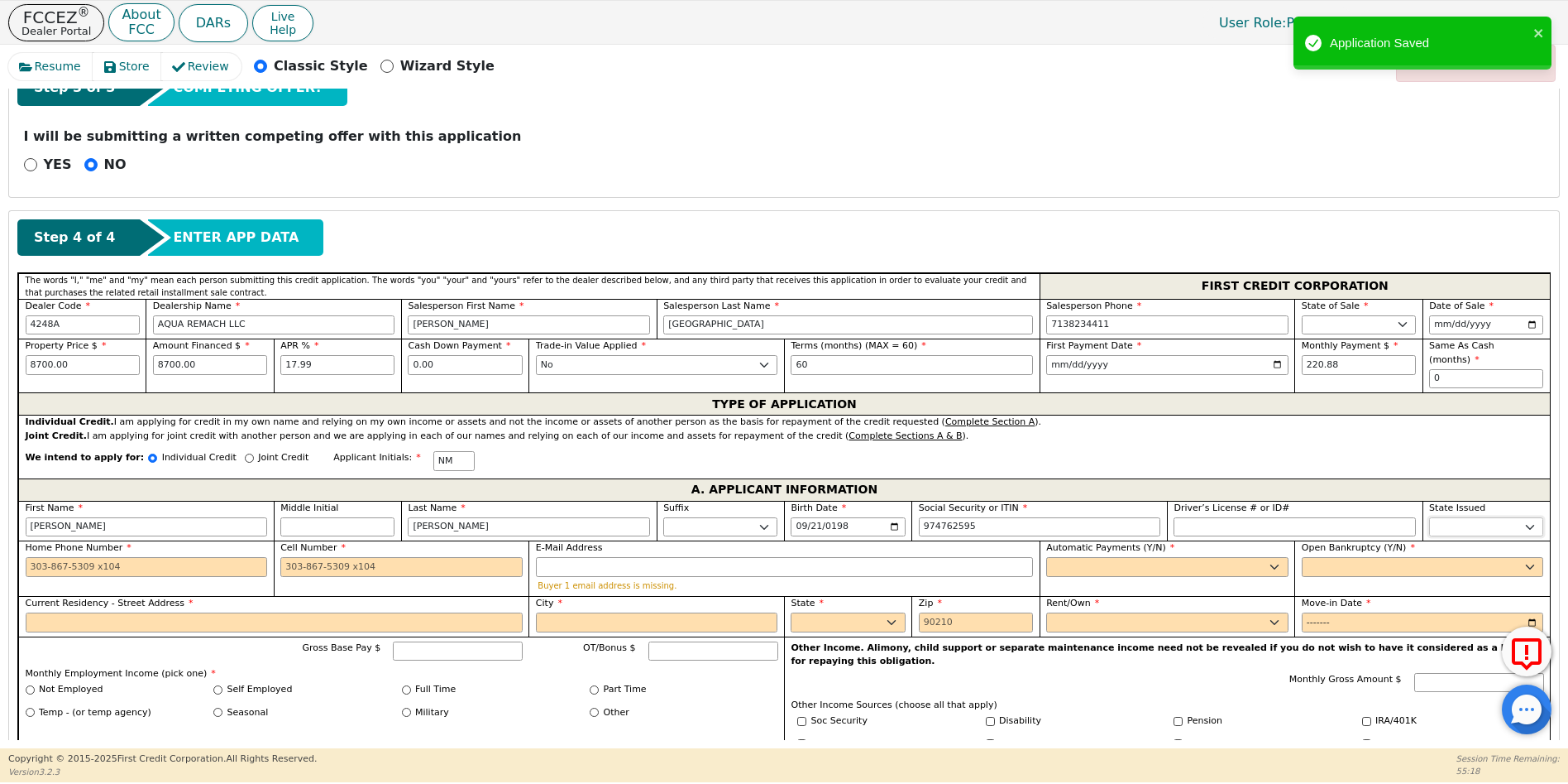
type input "***-**-2595"
click at [1450, 517] on select "AK AL AR AZ CA CO CT DC DE FL [GEOGRAPHIC_DATA] HI IA ID IL IN KS [GEOGRAPHIC_D…" at bounding box center [1486, 526] width 114 height 20
select select "[GEOGRAPHIC_DATA]"
click at [1450, 517] on select "AK AL AR AZ CA CO CT DC DE FL [GEOGRAPHIC_DATA] HI IA ID IL IN KS [GEOGRAPHIC_D…" at bounding box center [1486, 526] width 114 height 20
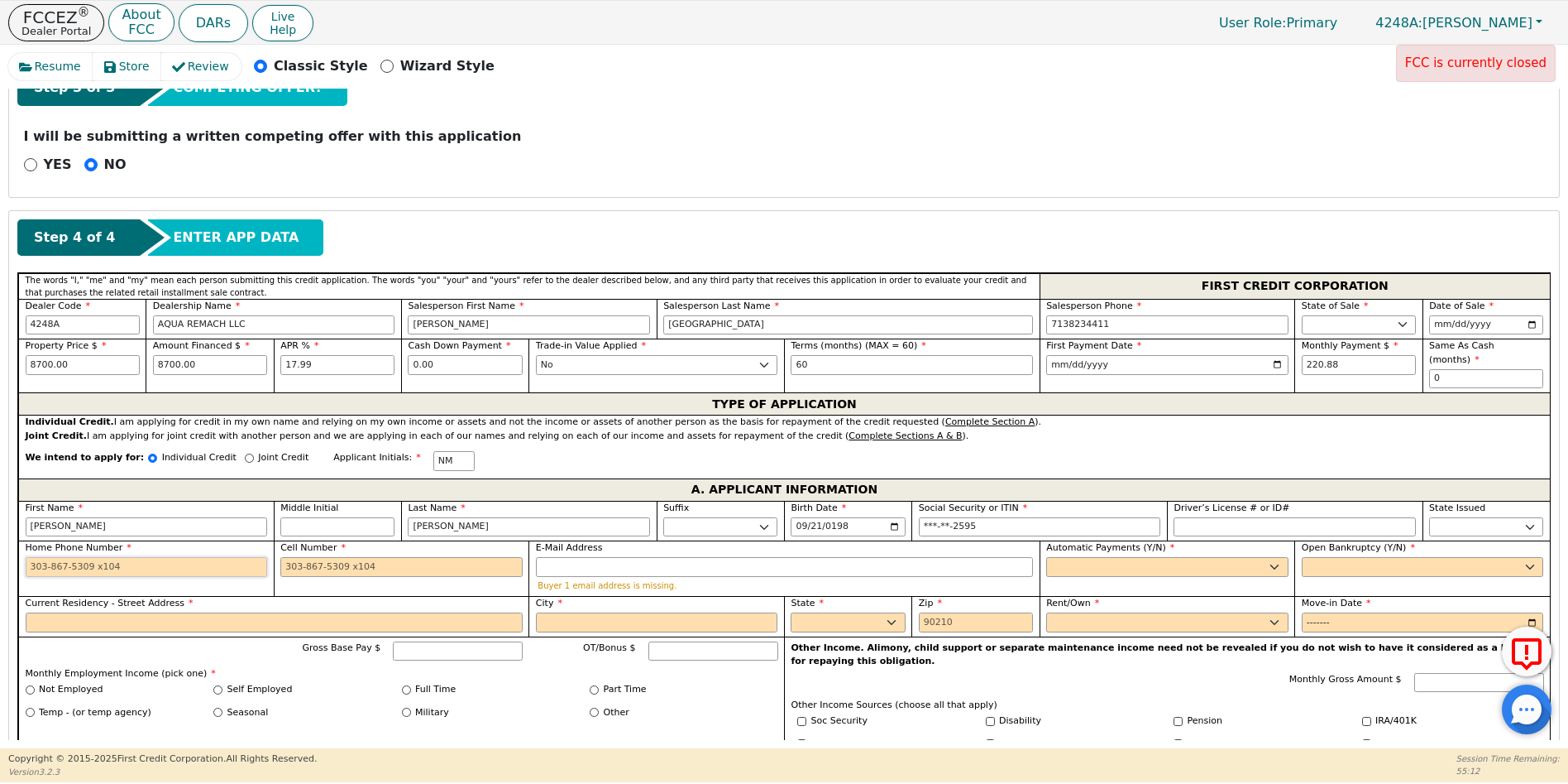
click at [28, 557] on input "Home Phone Number" at bounding box center [146, 566] width 243 height 20
type input "[PHONE_NUMBER]"
click at [280, 557] on input "Cell Number" at bounding box center [401, 566] width 243 height 20
type input "[PHONE_NUMBER]"
click at [548, 558] on input "E-Mail Address" at bounding box center [784, 566] width 497 height 20
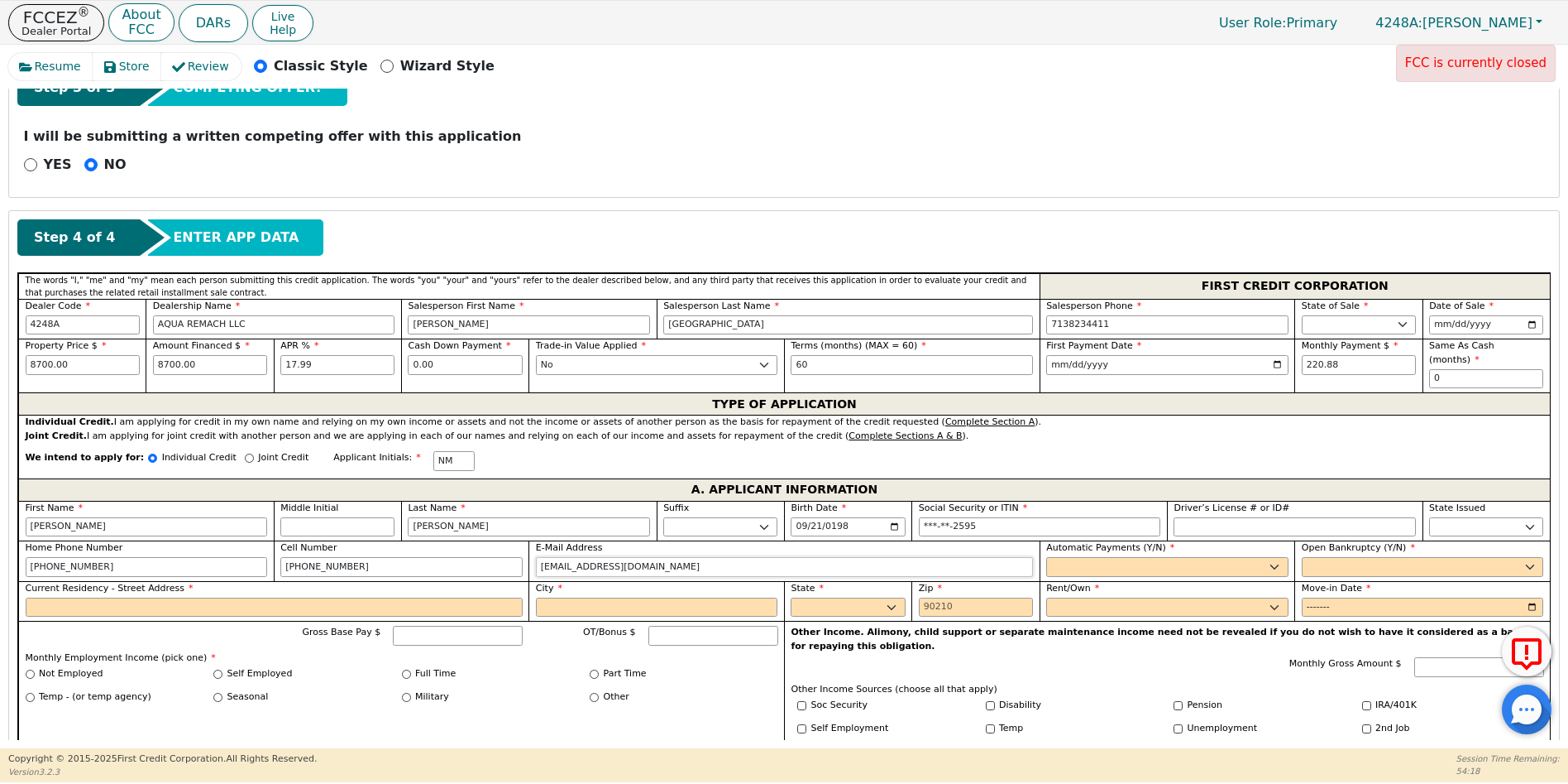
type input "[EMAIL_ADDRESS][DOMAIN_NAME]"
click at [1062, 557] on select "Yes No" at bounding box center [1167, 566] width 243 height 20
select select "y"
click at [1046, 557] on select "Yes No" at bounding box center [1167, 566] width 243 height 20
type input "[PERSON_NAME]"
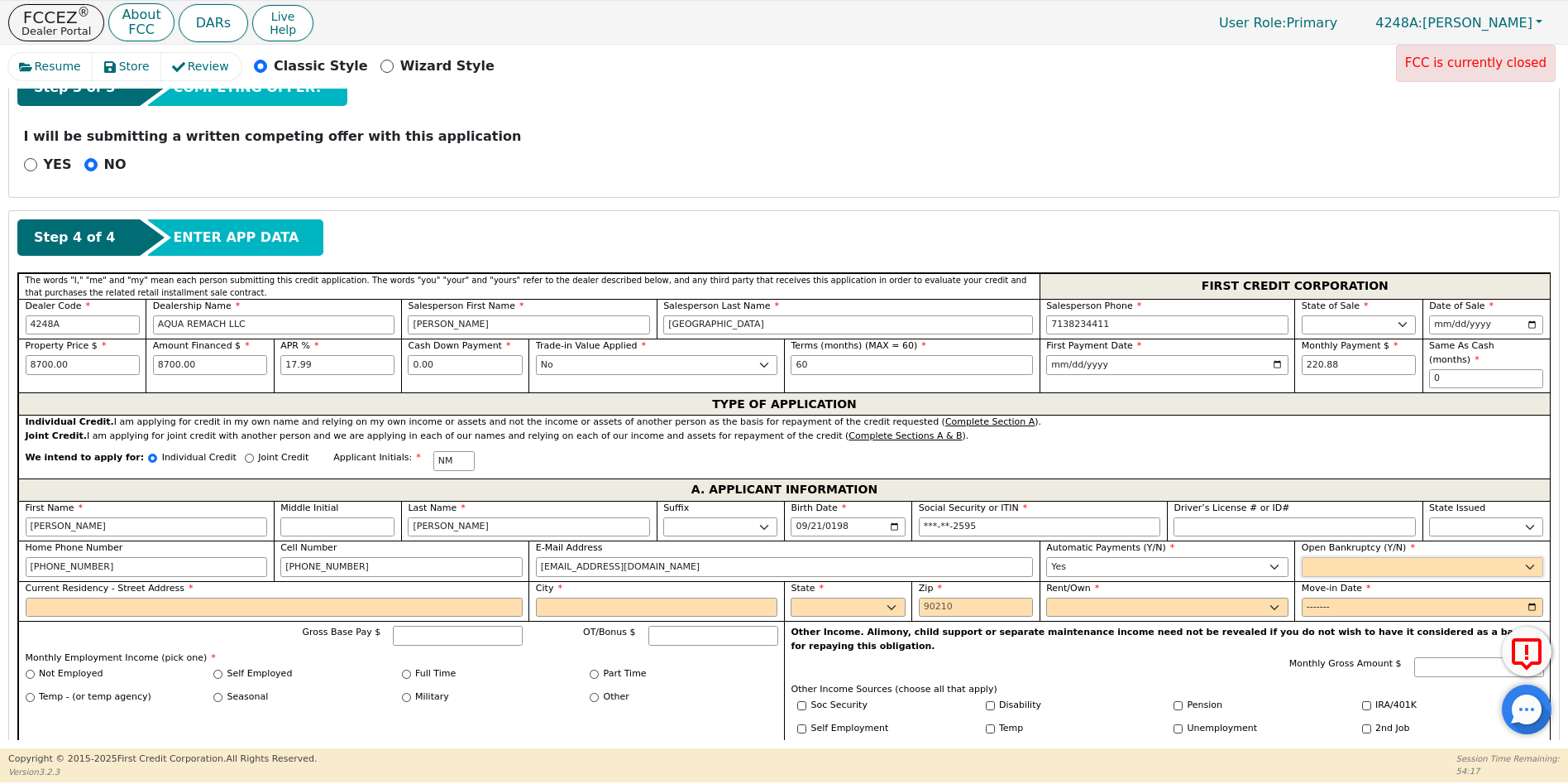
click at [1313, 557] on select "Yes No" at bounding box center [1423, 566] width 243 height 20
select select "n"
click at [1302, 557] on select "Yes No" at bounding box center [1423, 566] width 243 height 20
click at [46, 598] on input "Current Residency - Street Address" at bounding box center [274, 607] width 497 height 20
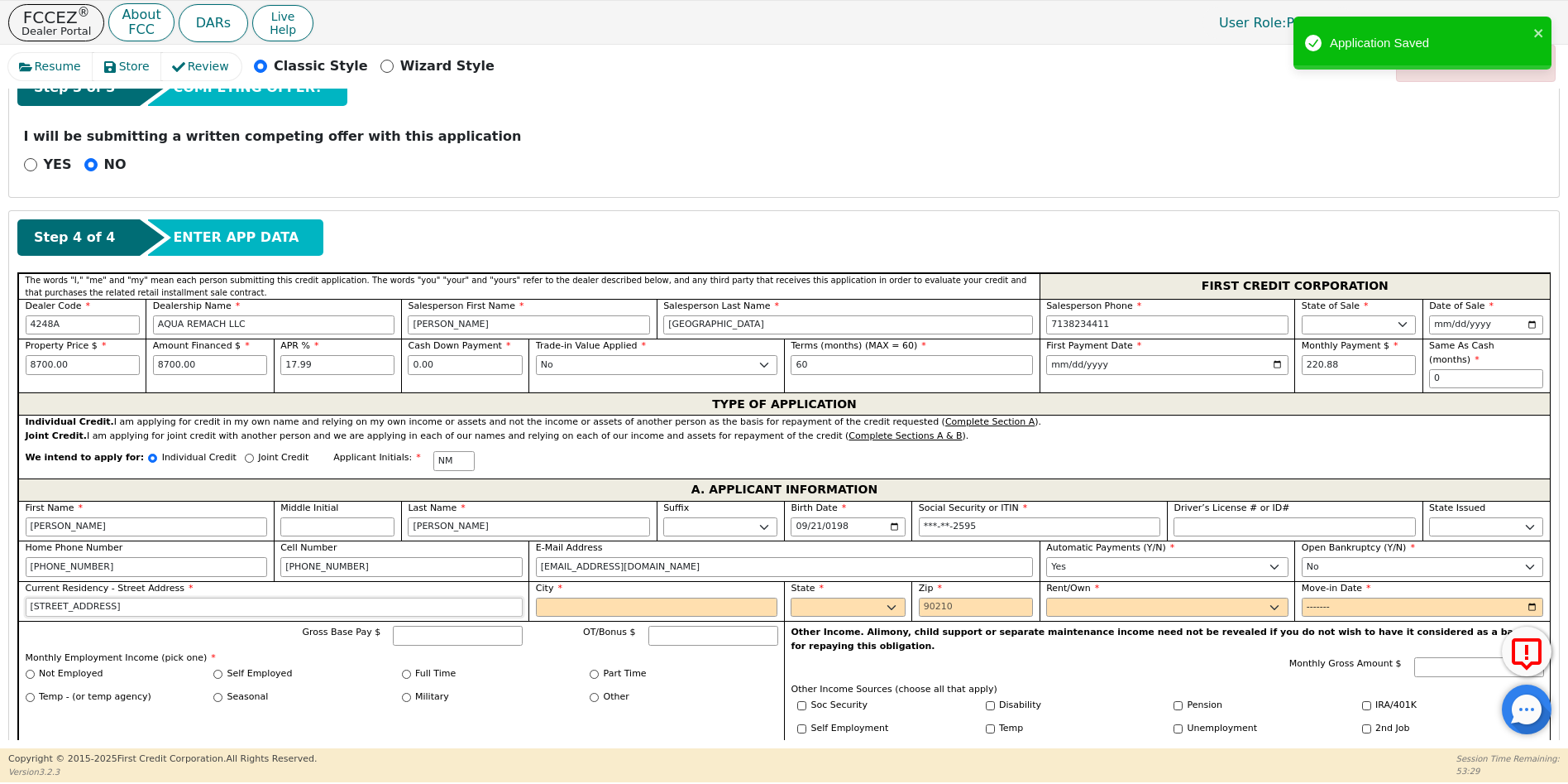
type input "[STREET_ADDRESS]"
click at [557, 598] on input "City" at bounding box center [657, 607] width 243 height 20
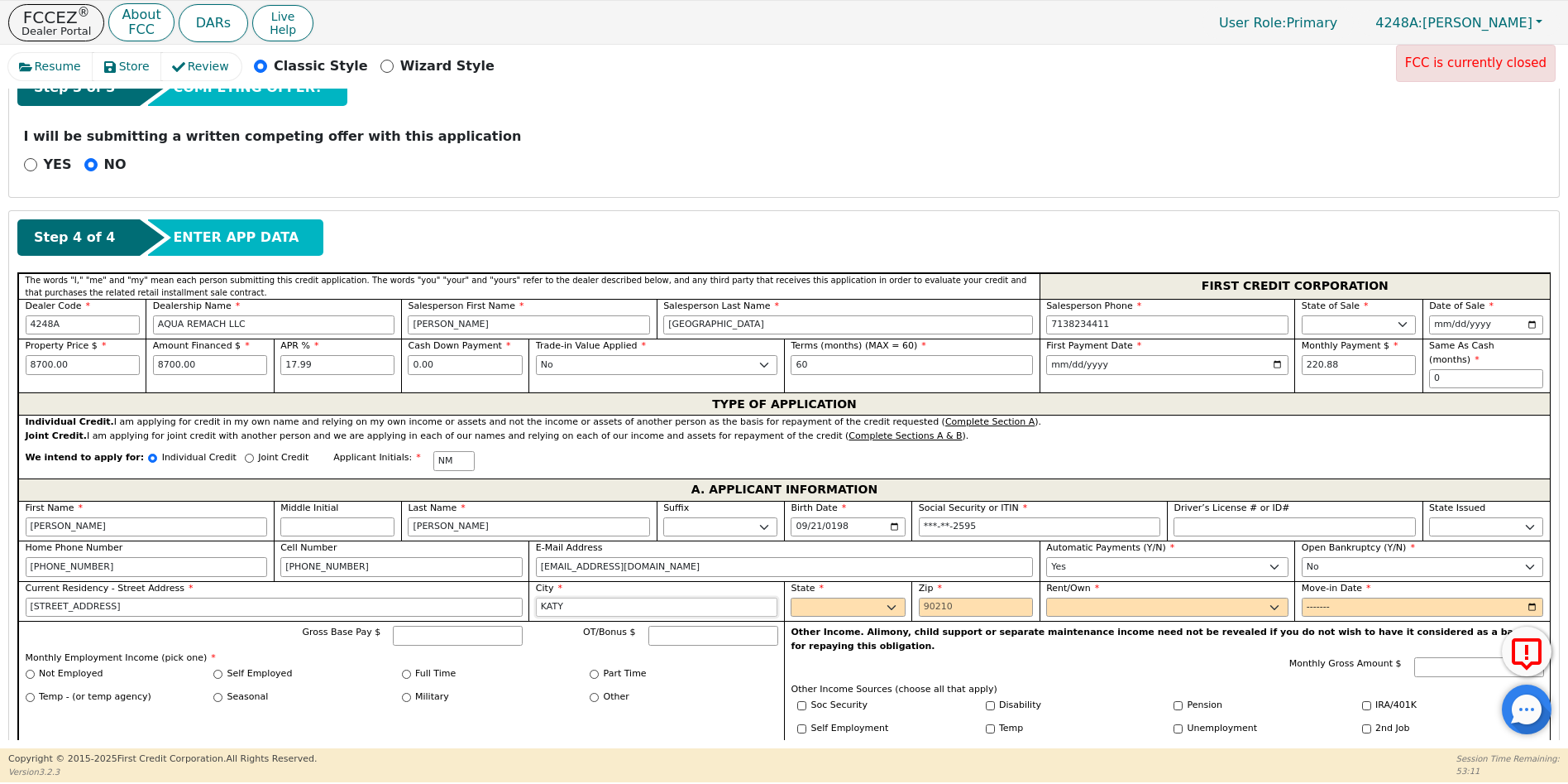
type input "KATY"
click at [803, 598] on select "AK AL AR AZ CA CO CT DC DE FL [GEOGRAPHIC_DATA] HI IA ID IL IN KS [GEOGRAPHIC_D…" at bounding box center [847, 607] width 114 height 20
select select "[GEOGRAPHIC_DATA]"
click at [803, 598] on select "AK AL AR AZ CA CO CT DC DE FL [GEOGRAPHIC_DATA] HI IA ID IL IN KS [GEOGRAPHIC_D…" at bounding box center [847, 607] width 114 height 20
click at [922, 598] on input "Zip" at bounding box center [976, 607] width 114 height 20
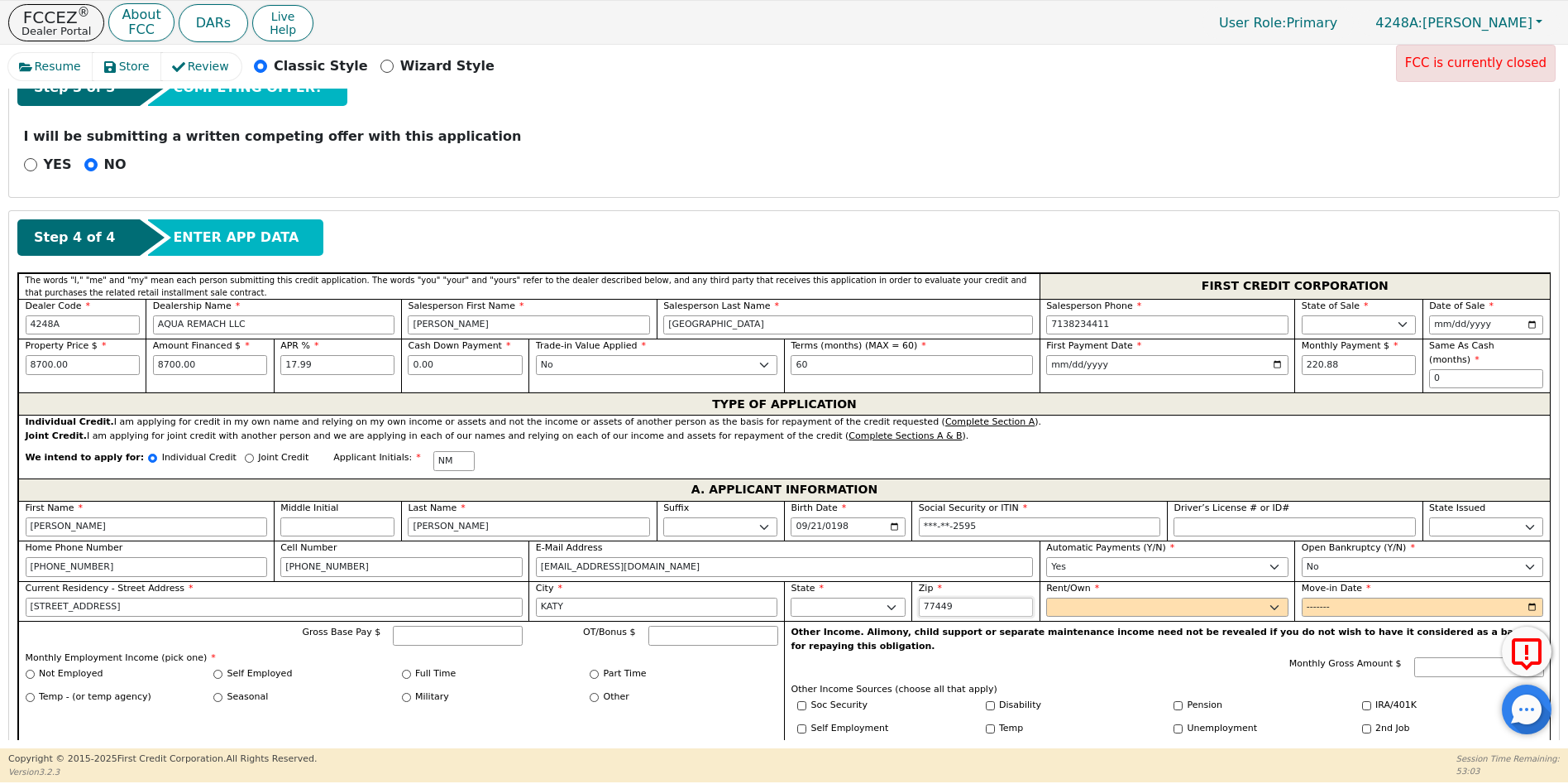
type input "77449"
click at [1071, 598] on select "Rent Own" at bounding box center [1167, 607] width 243 height 20
select select "Own"
click at [1046, 598] on select "Rent Own" at bounding box center [1167, 607] width 243 height 20
click at [1311, 598] on input "Move-in Date" at bounding box center [1423, 607] width 243 height 20
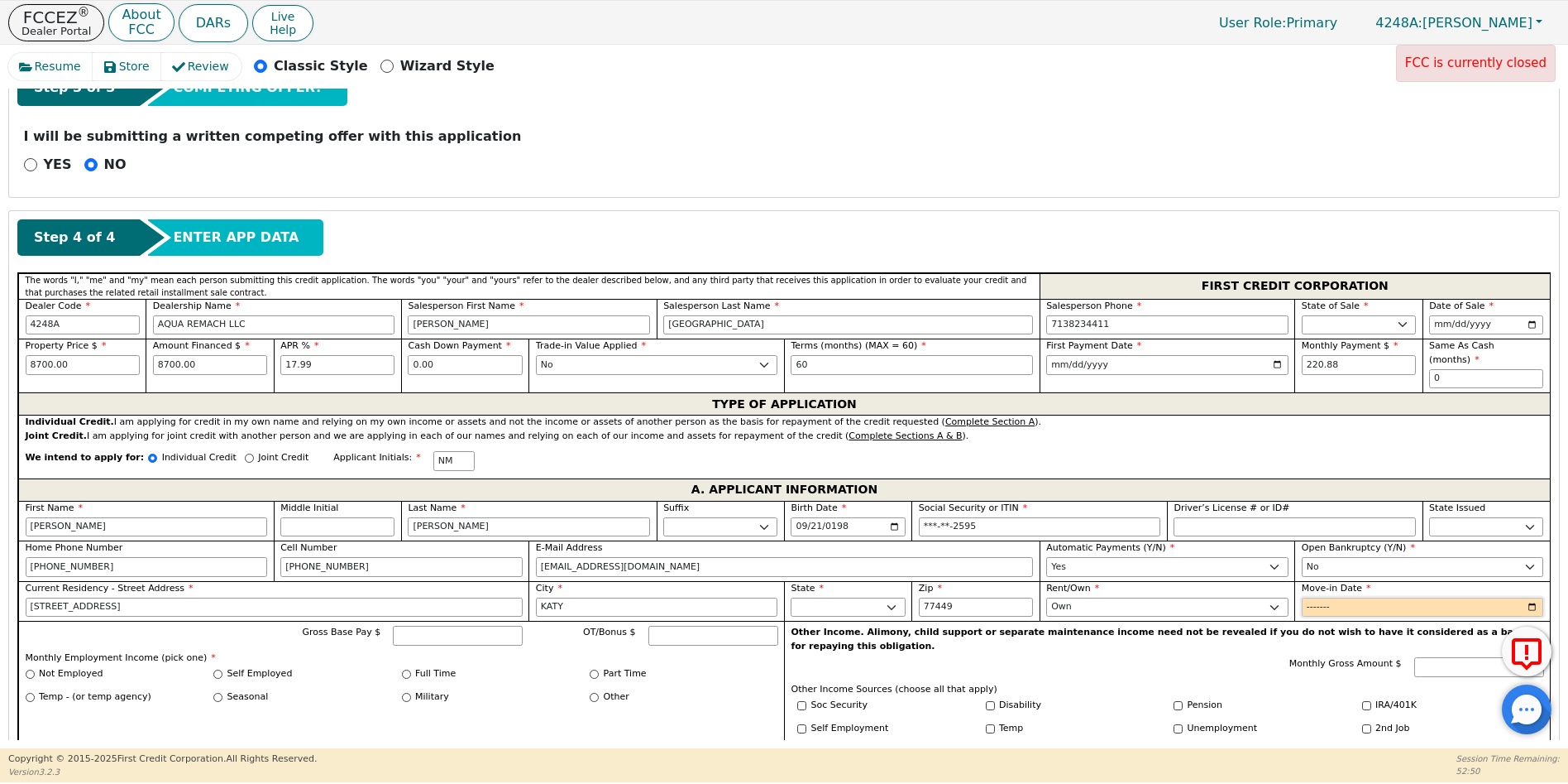
click at [1338, 598] on input "Move-in Date" at bounding box center [1423, 607] width 243 height 20
type input "2015-01"
click at [437, 626] on input "Gross Base Pay $" at bounding box center [457, 635] width 130 height 20
type input "8000.00"
click at [404, 669] on input "Full Time" at bounding box center [406, 673] width 9 height 9
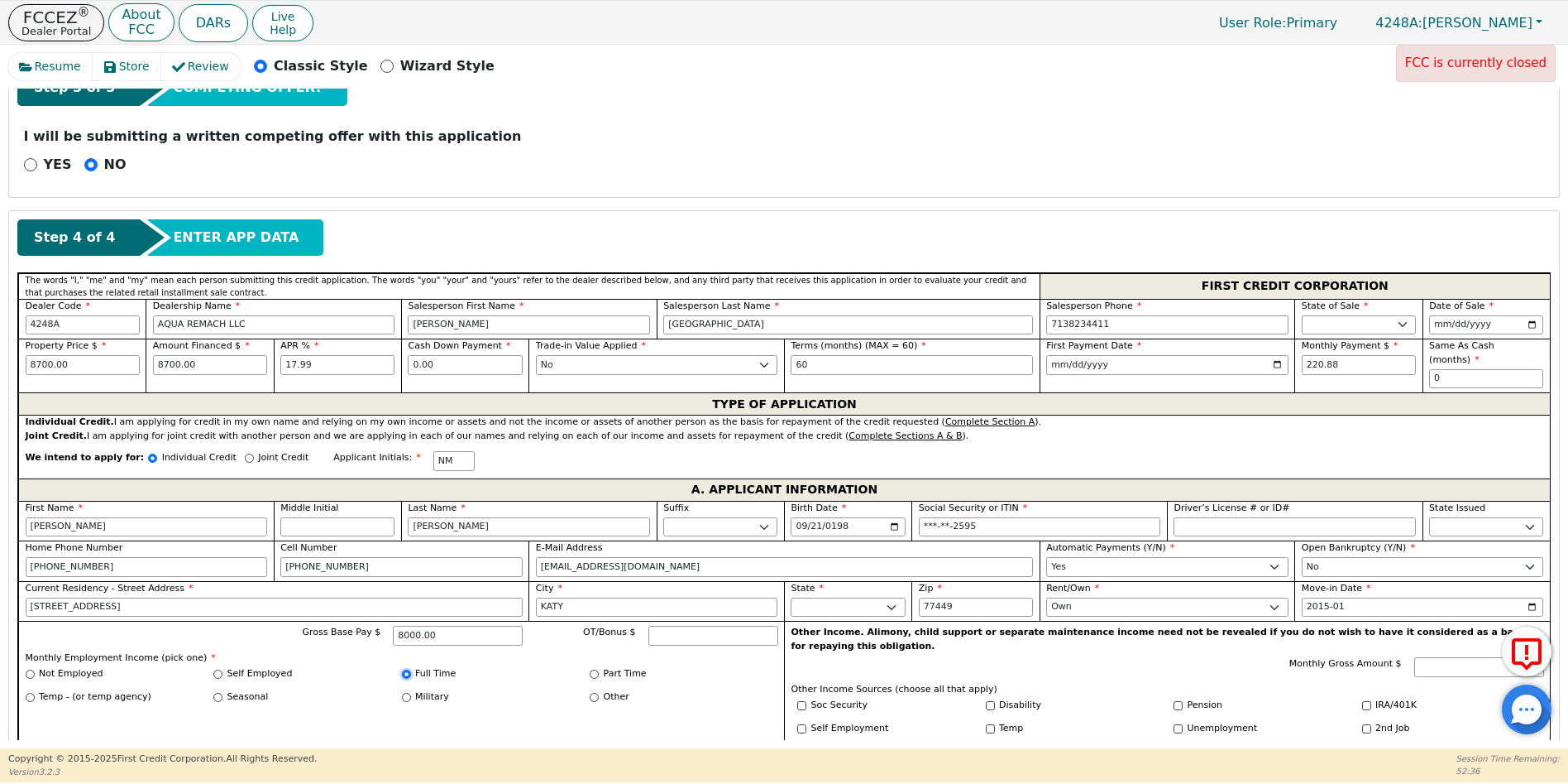
radio input "true"
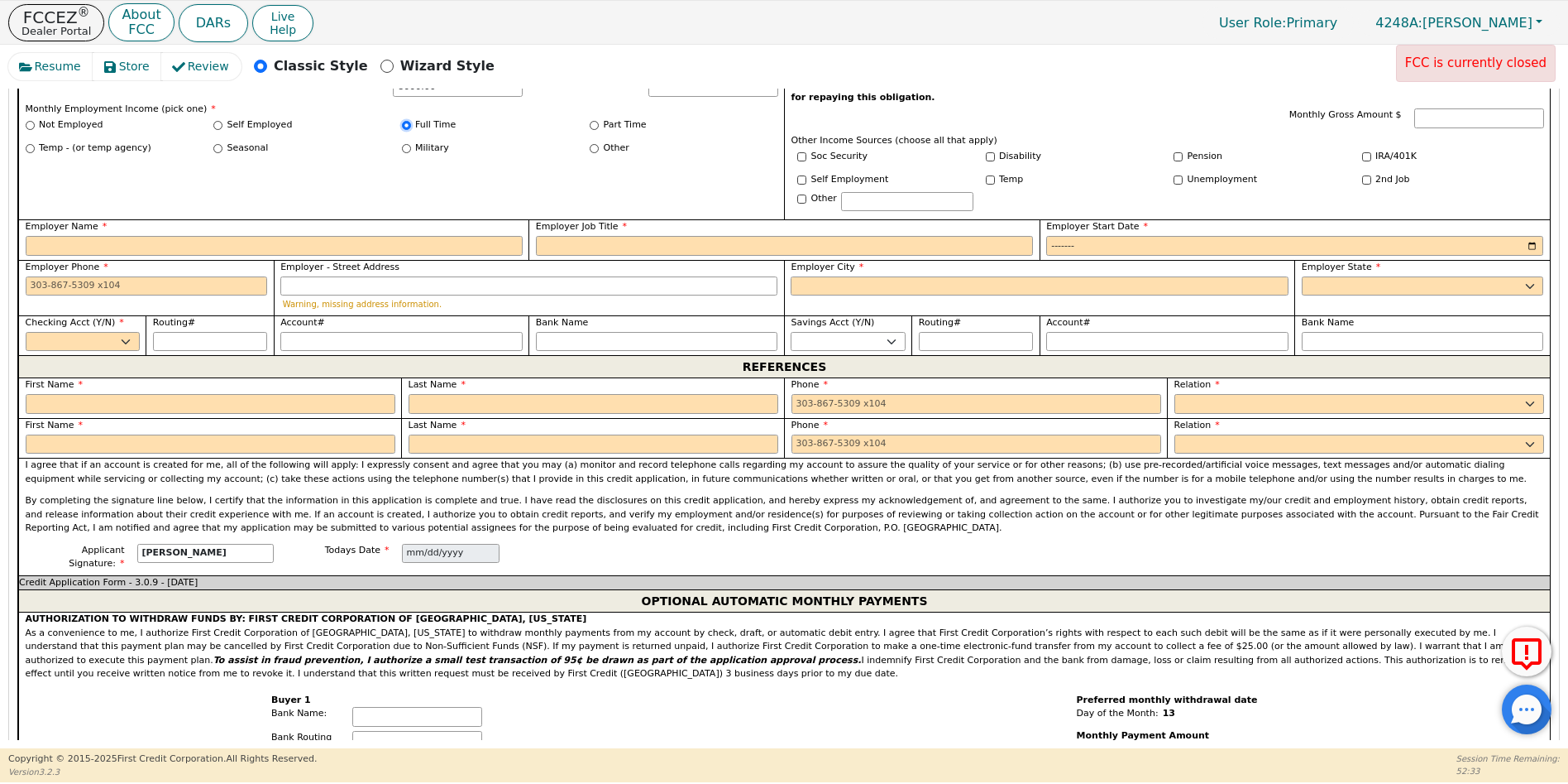
scroll to position [1126, 0]
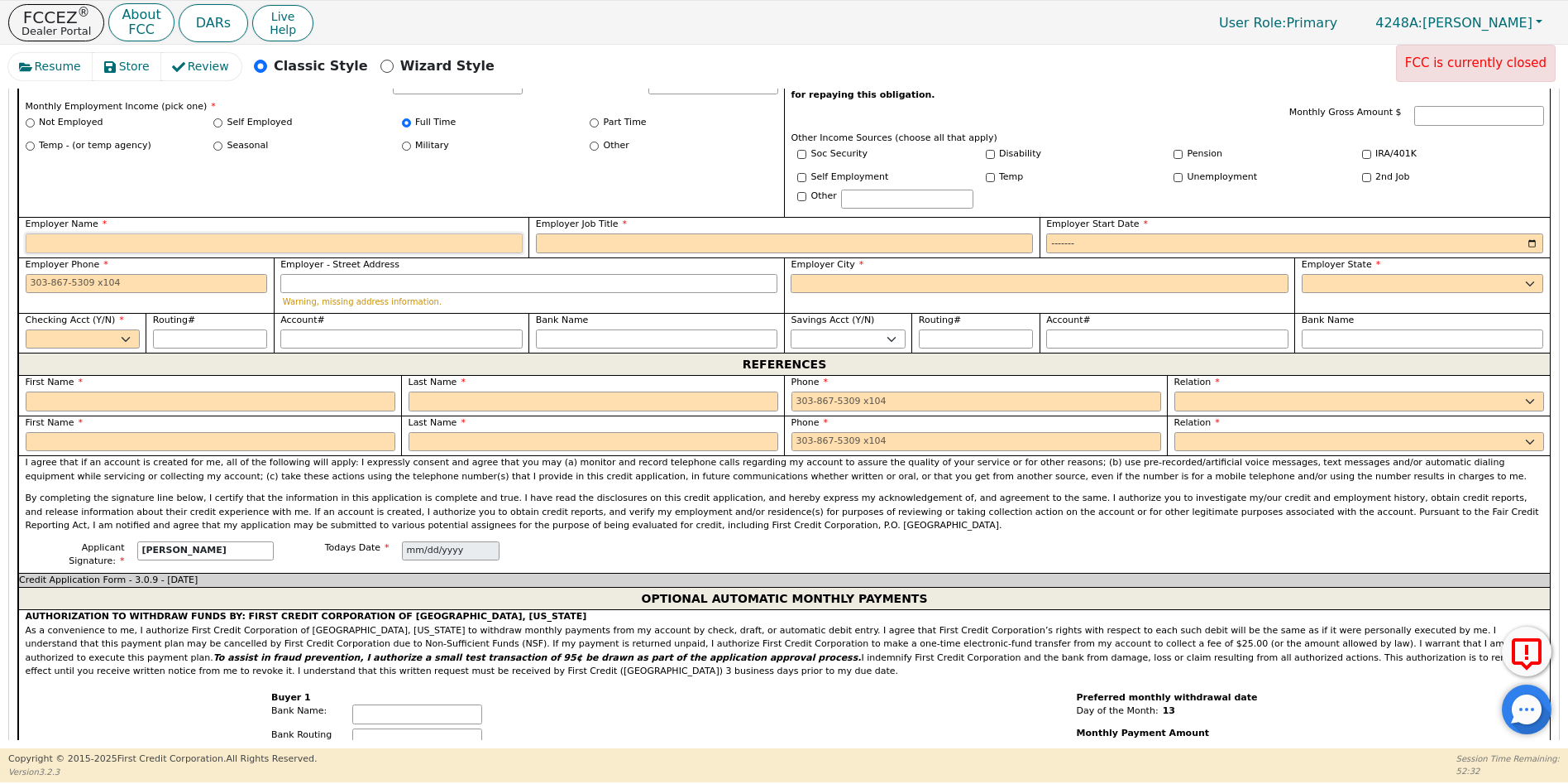
click at [59, 233] on input "Employer Name" at bounding box center [274, 243] width 497 height 20
type input "[PERSON_NAME] AND [PERSON_NAME]"
click at [566, 233] on input "Employer Job Title" at bounding box center [784, 243] width 497 height 20
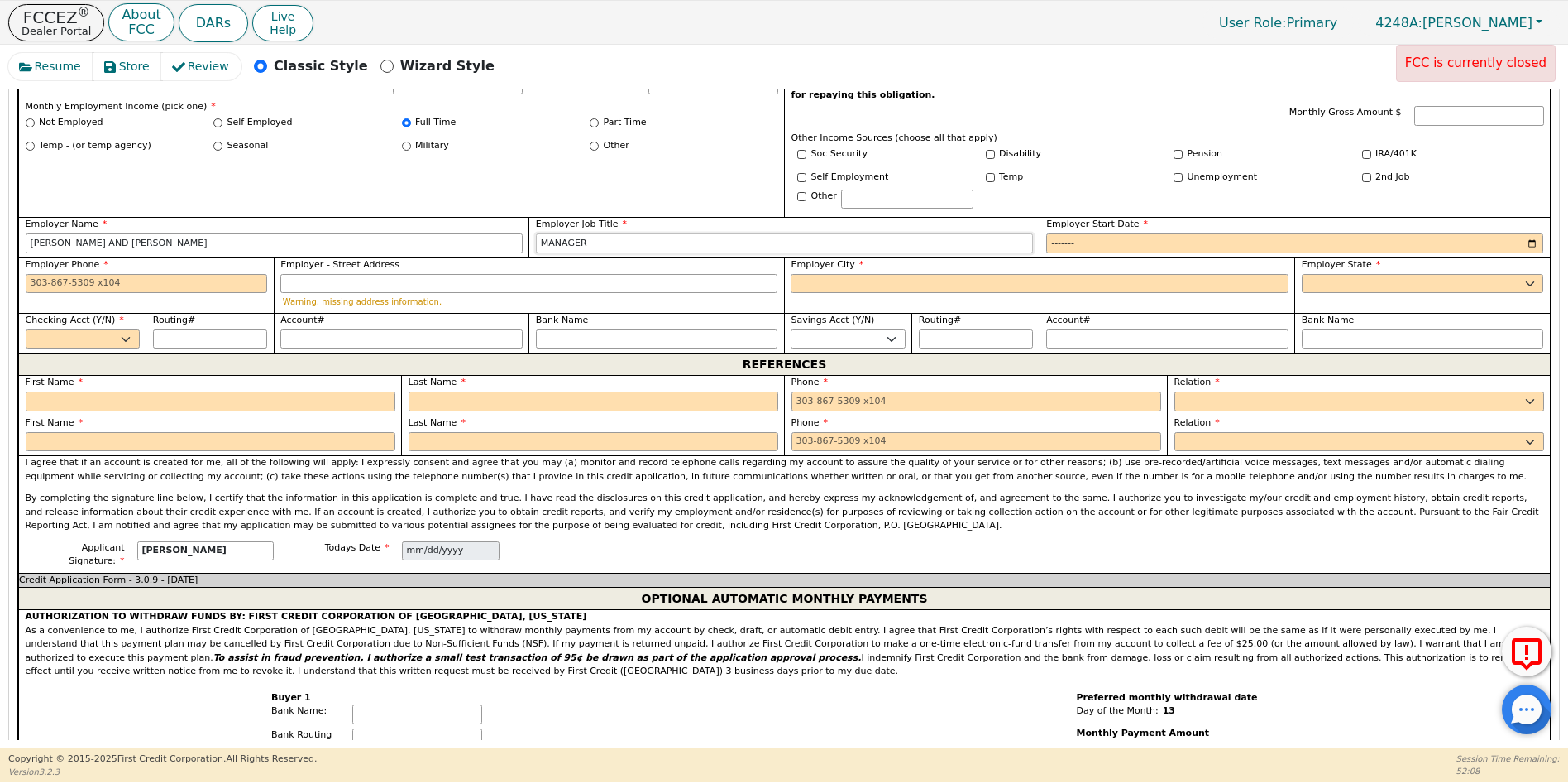
type input "MANAGER"
click at [1058, 233] on input "Employer Start Date" at bounding box center [1295, 243] width 497 height 20
click at [1091, 233] on input "Employer Start Date" at bounding box center [1295, 243] width 497 height 20
type input "2006-01"
click at [34, 274] on input "Employer Phone" at bounding box center [146, 284] width 243 height 20
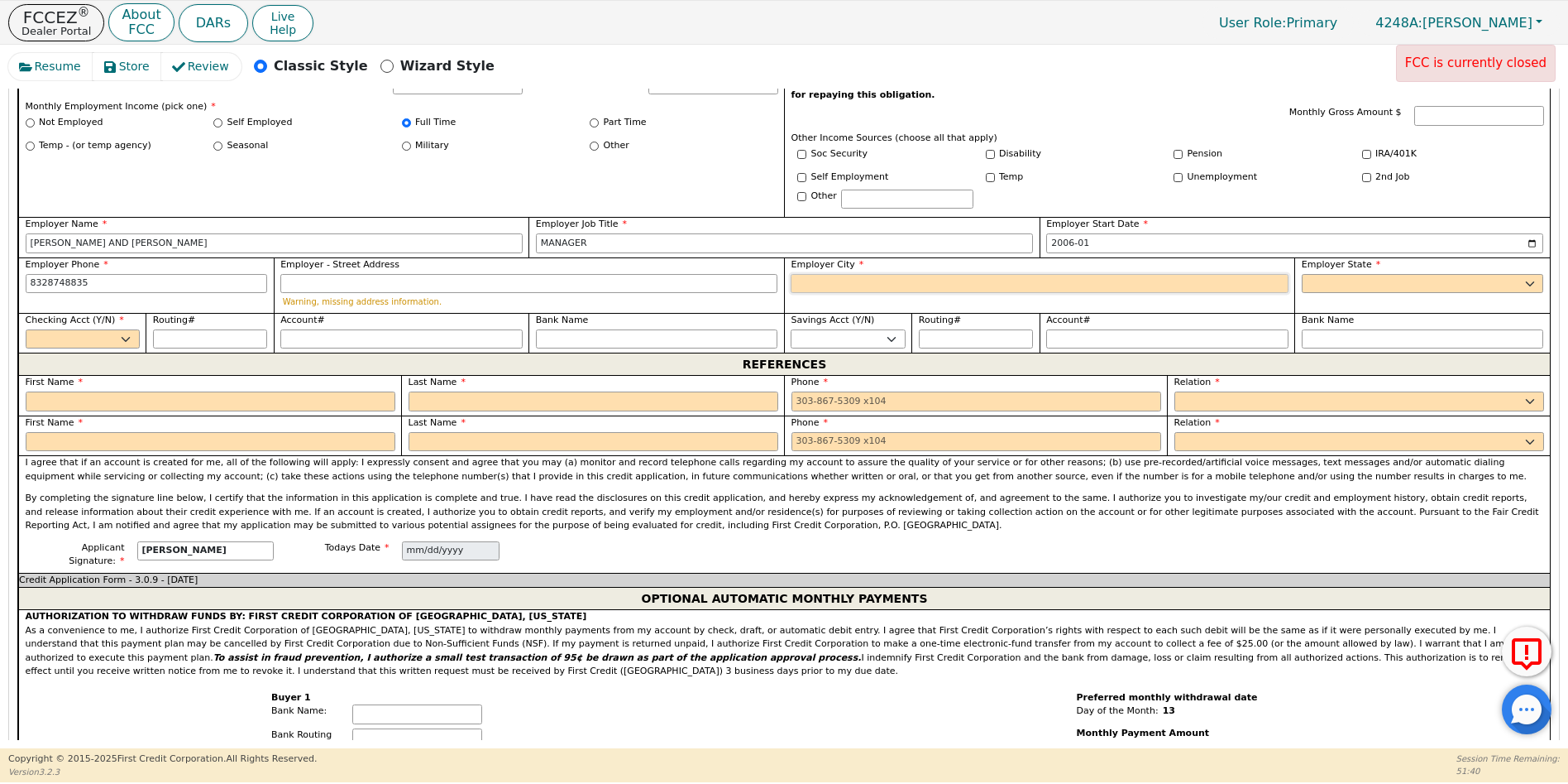
type input "[PHONE_NUMBER]"
click at [806, 274] on input "Employer City" at bounding box center [1039, 284] width 497 height 20
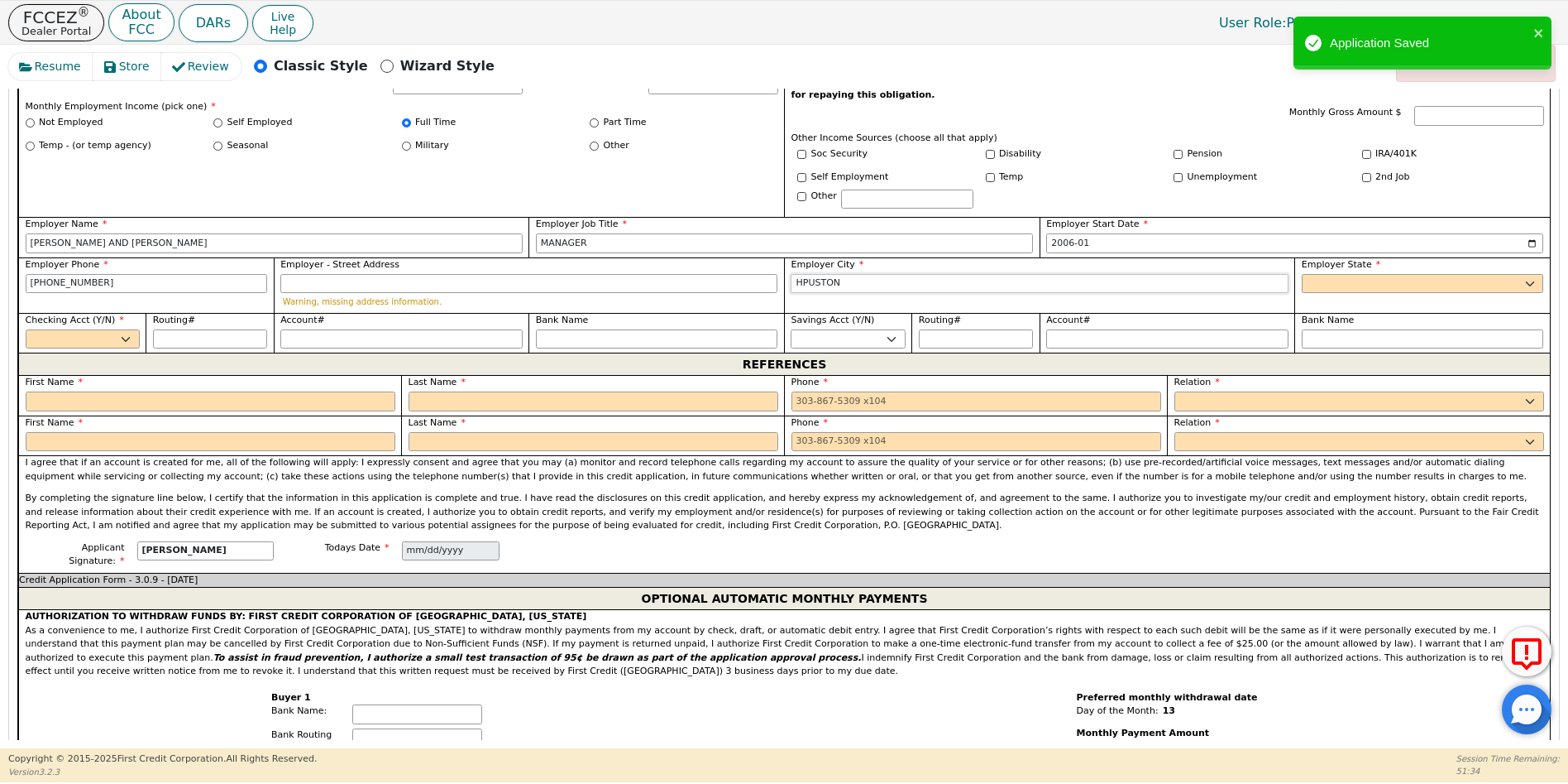
type input "HPUSTON"
click at [1311, 274] on select "AK AL AR AZ CA CO CT DC DE FL [GEOGRAPHIC_DATA] HI IA ID [GEOGRAPHIC_DATA] IN K…" at bounding box center [1423, 284] width 243 height 20
select select "[GEOGRAPHIC_DATA]"
click at [1302, 274] on select "AK AL AR AZ CA CO CT DC DE FL [GEOGRAPHIC_DATA] HI IA ID [GEOGRAPHIC_DATA] IN K…" at bounding box center [1423, 284] width 243 height 20
click at [127, 330] on select "Yes No" at bounding box center [82, 339] width 114 height 20
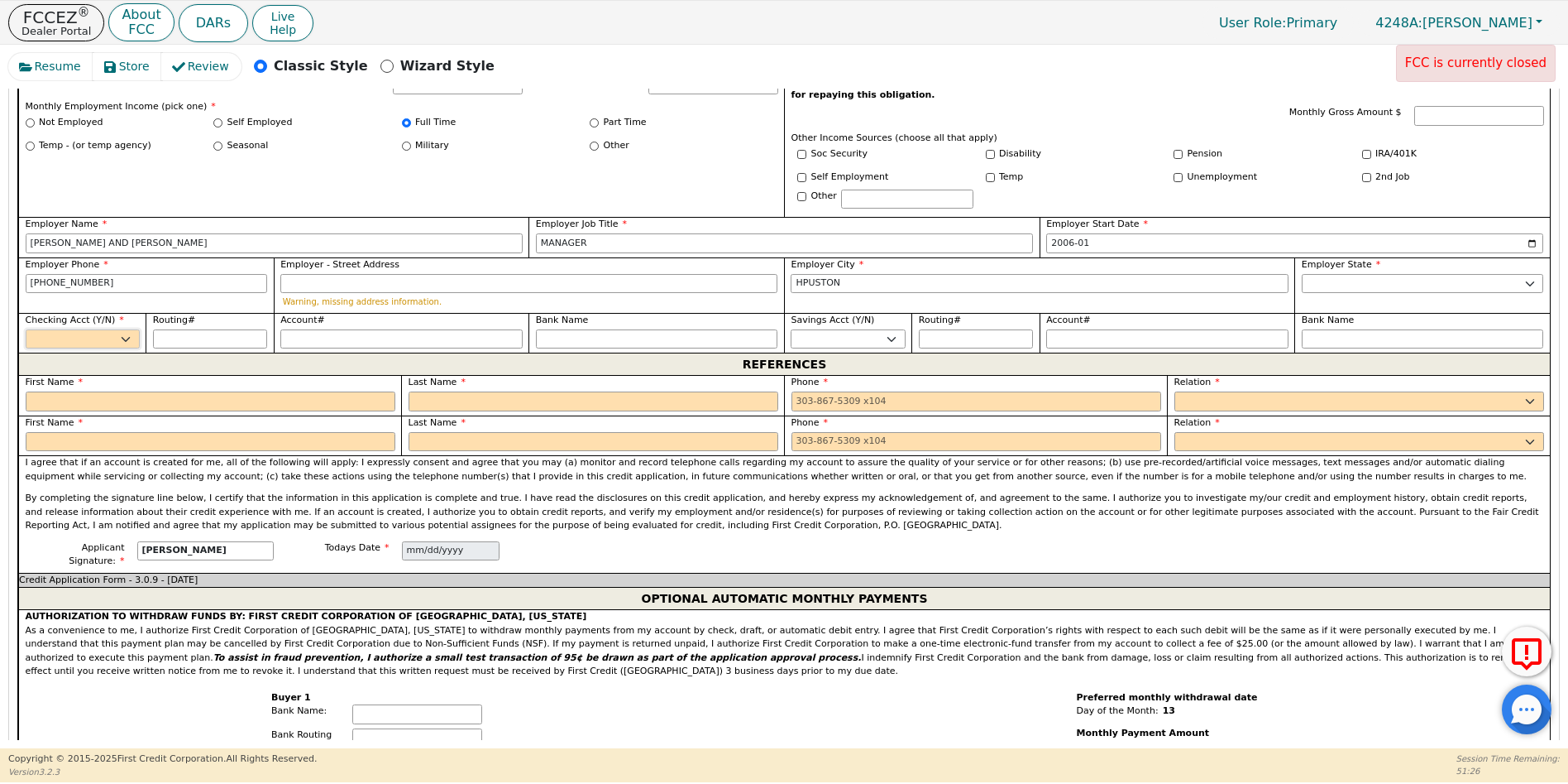
select select "y"
click at [25, 330] on select "Yes No" at bounding box center [82, 339] width 114 height 20
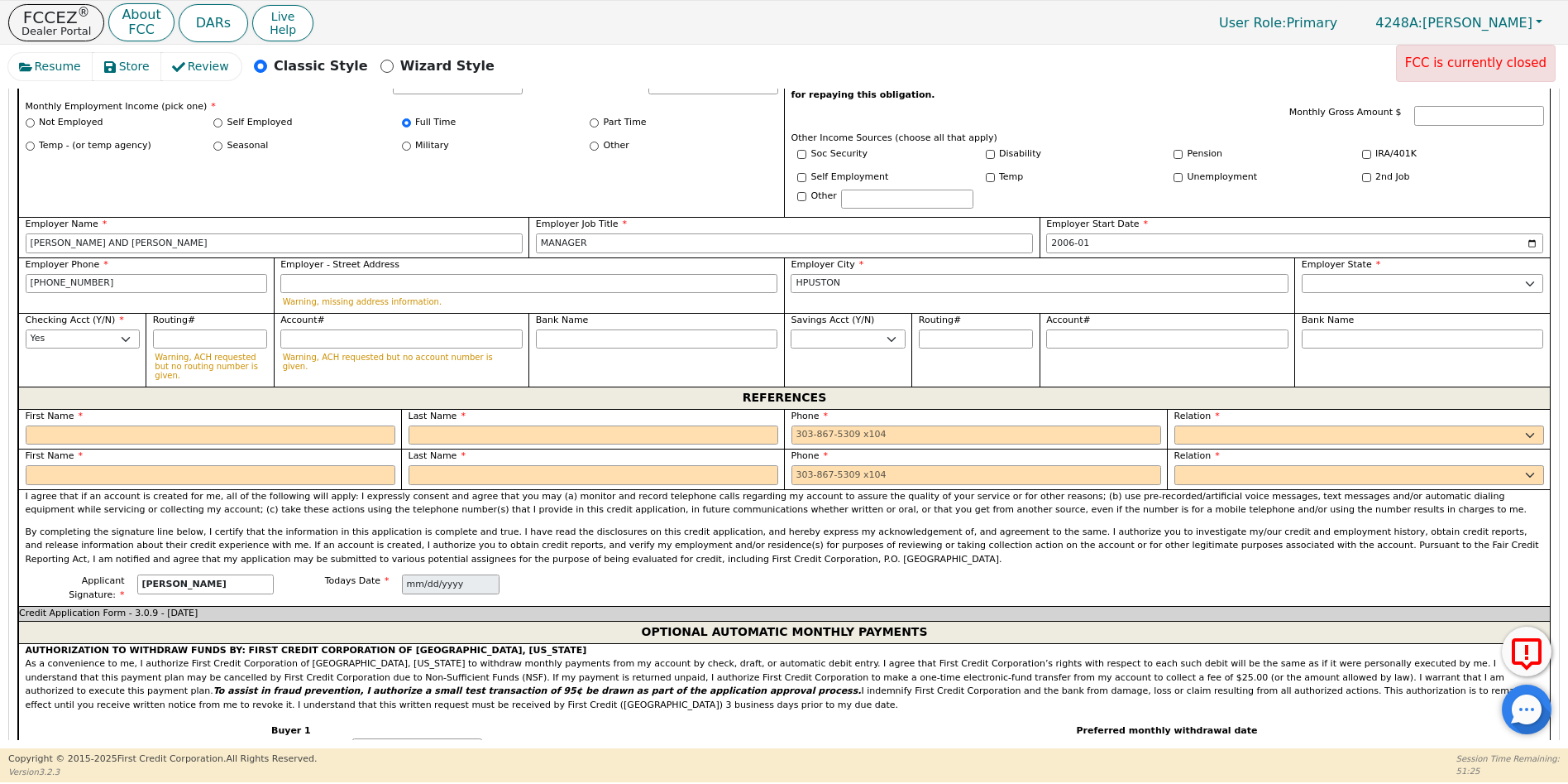
click at [79, 410] on label "First Name" at bounding box center [210, 417] width 370 height 14
click at [65, 426] on input "text" at bounding box center [210, 435] width 370 height 20
type input "[PERSON_NAME]"
click at [442, 426] on input "text" at bounding box center [593, 435] width 370 height 20
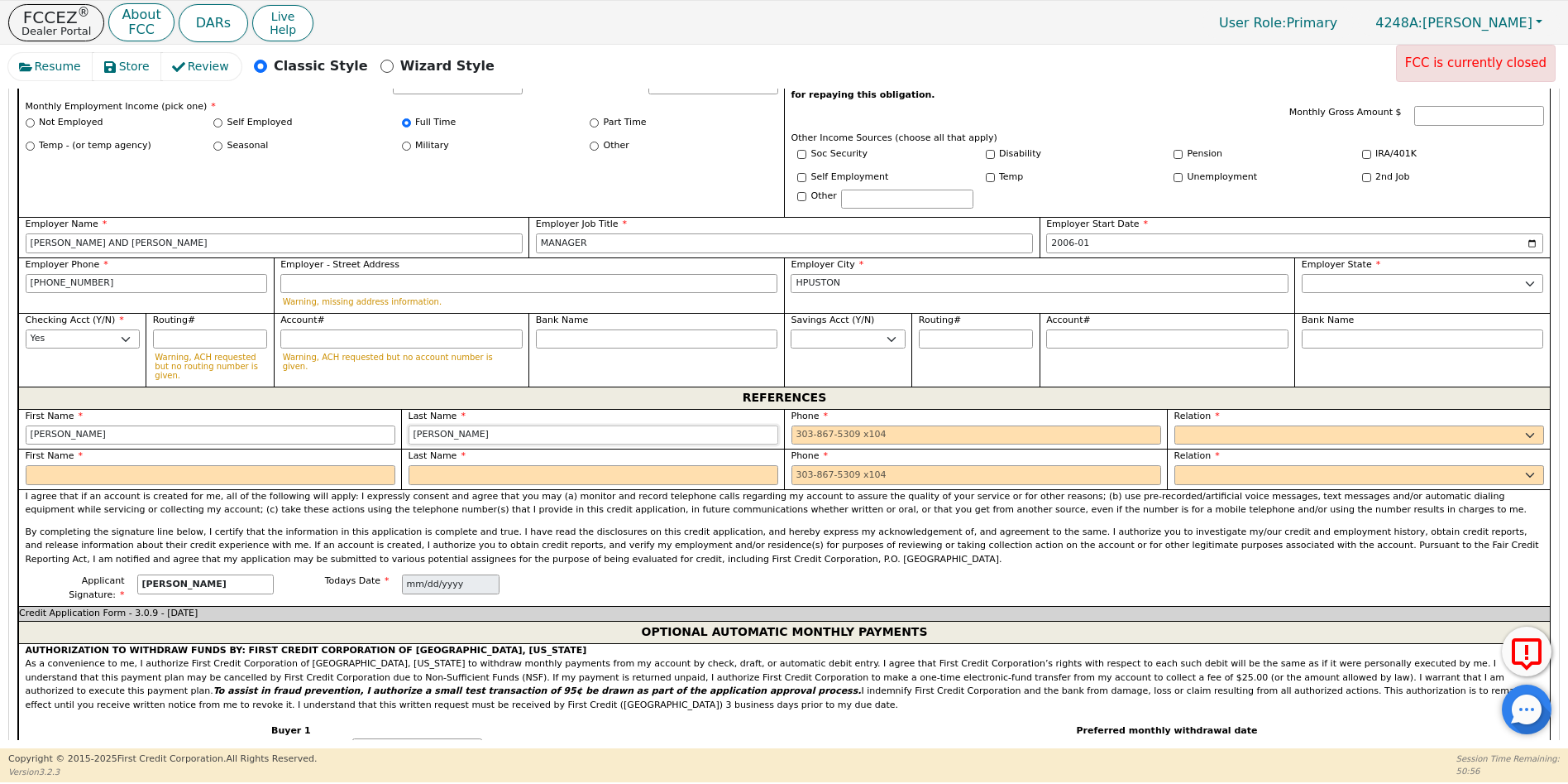
type input "[PERSON_NAME]"
click at [791, 426] on input "tel" at bounding box center [976, 435] width 370 height 20
type input "[PHONE_NUMBER]"
click at [1185, 426] on select "FATHER MOTHER SISTER BROTHER DAUGHTER SON CO-WORKER NEIGHBOR FRIEND COUSIN G-MO…" at bounding box center [1359, 435] width 370 height 20
select select "FRIEND"
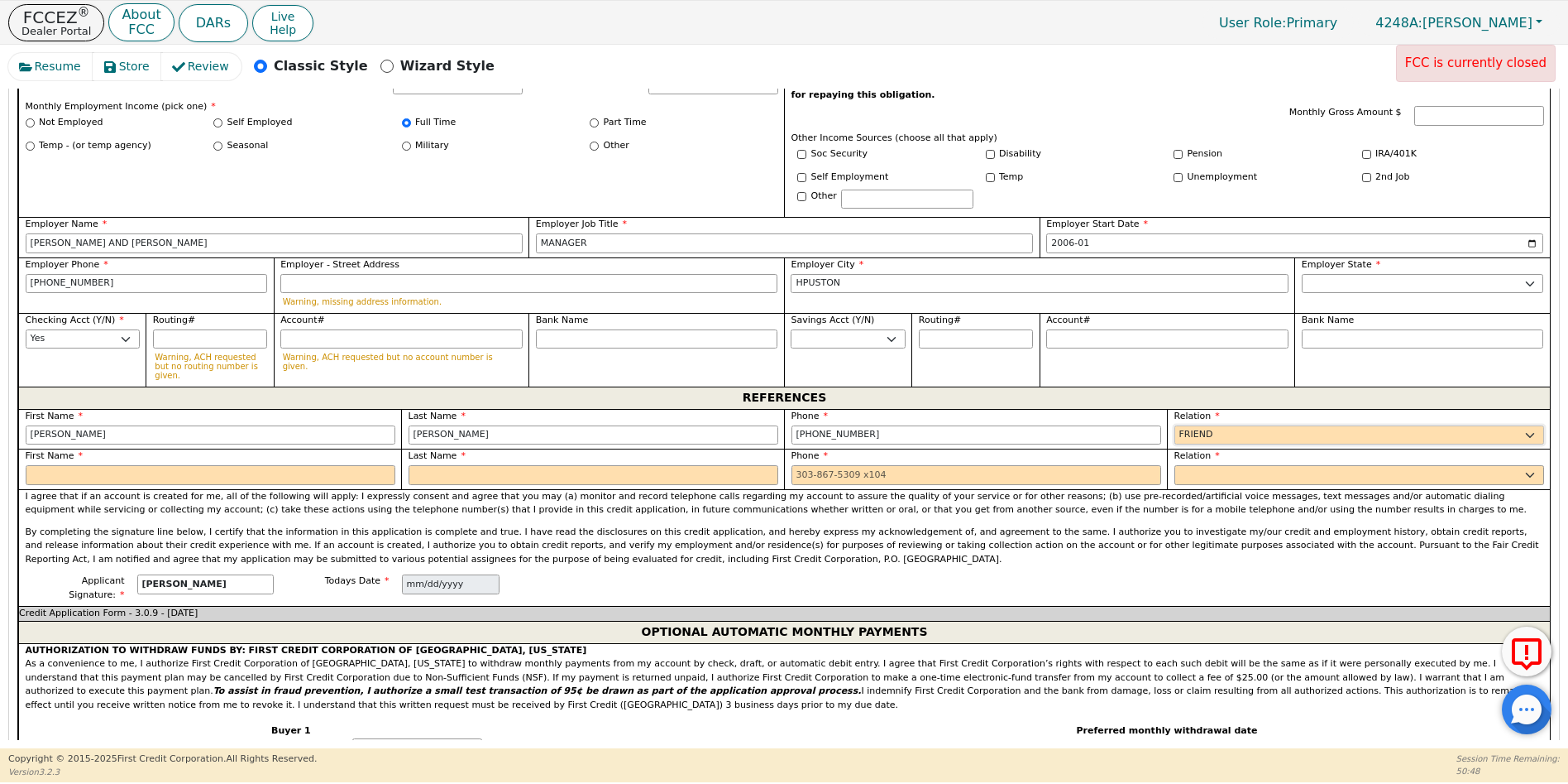
click at [1175, 426] on select "FATHER MOTHER SISTER BROTHER DAUGHTER SON CO-WORKER NEIGHBOR FRIEND COUSIN G-MO…" at bounding box center [1359, 435] width 370 height 20
click at [78, 466] on input "text" at bounding box center [210, 475] width 370 height 20
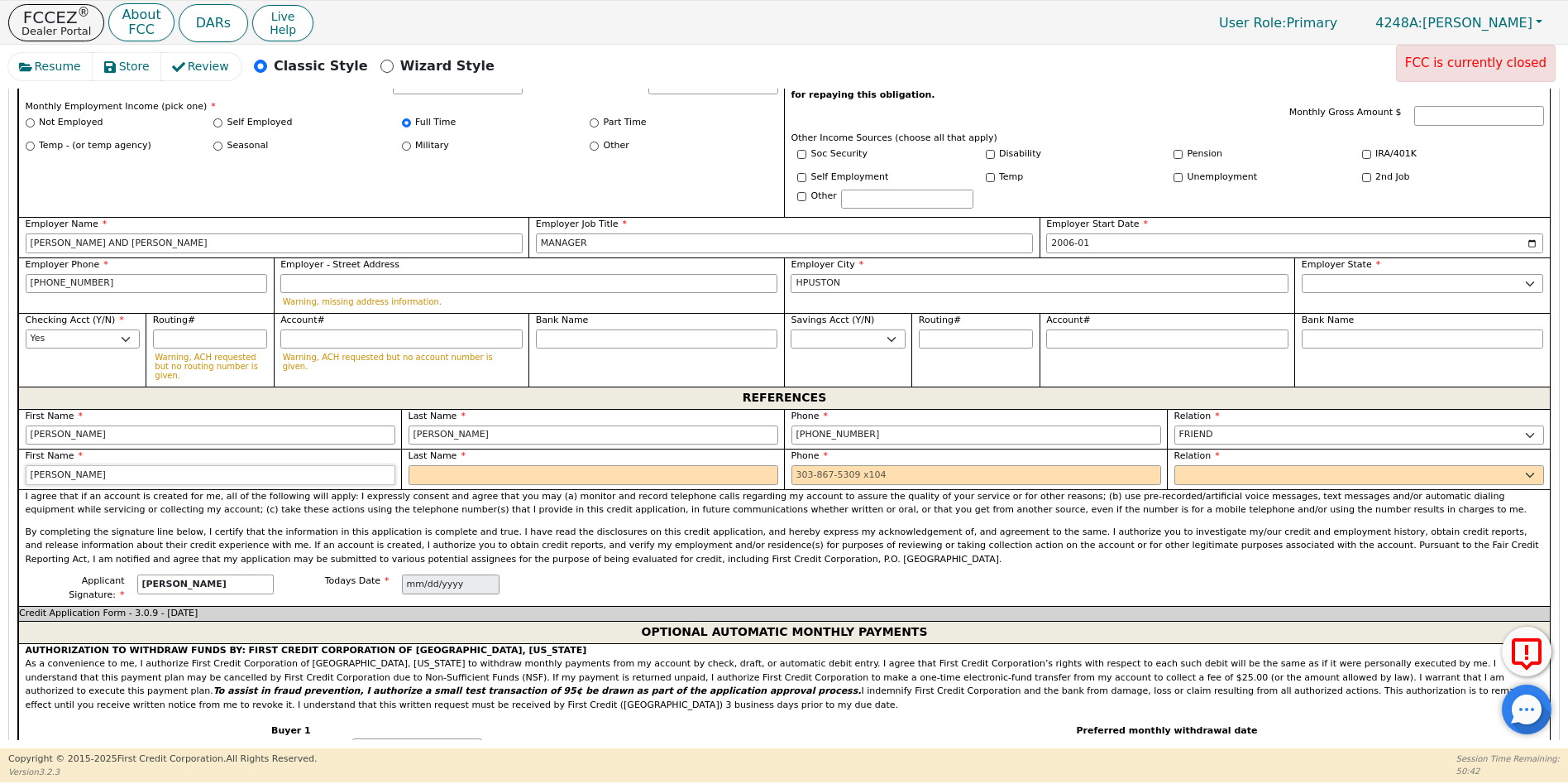
type input "[PERSON_NAME]"
click at [446, 466] on input "text" at bounding box center [593, 475] width 370 height 20
type input "[PERSON_NAME]"
click at [791, 466] on input "tel" at bounding box center [976, 475] width 370 height 20
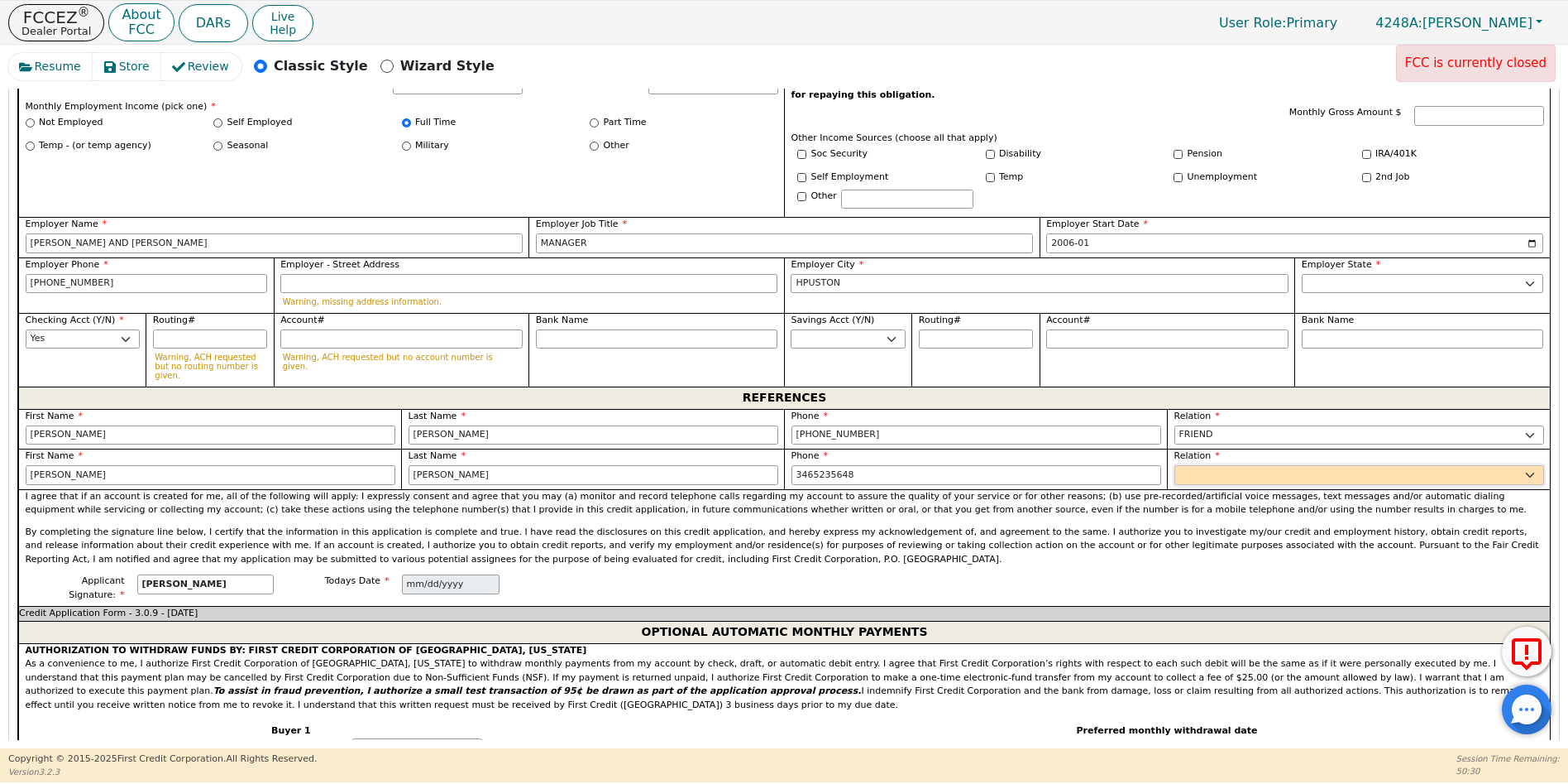
type input "[PHONE_NUMBER]"
click at [1199, 466] on select "FATHER MOTHER SISTER BROTHER DAUGHTER SON CO-WORKER NEIGHBOR FRIEND COUSIN G-MO…" at bounding box center [1359, 475] width 370 height 20
select select "FRIEND"
click at [1175, 466] on select "FATHER MOTHER SISTER BROTHER DAUGHTER SON CO-WORKER NEIGHBOR FRIEND COUSIN G-MO…" at bounding box center [1359, 475] width 370 height 20
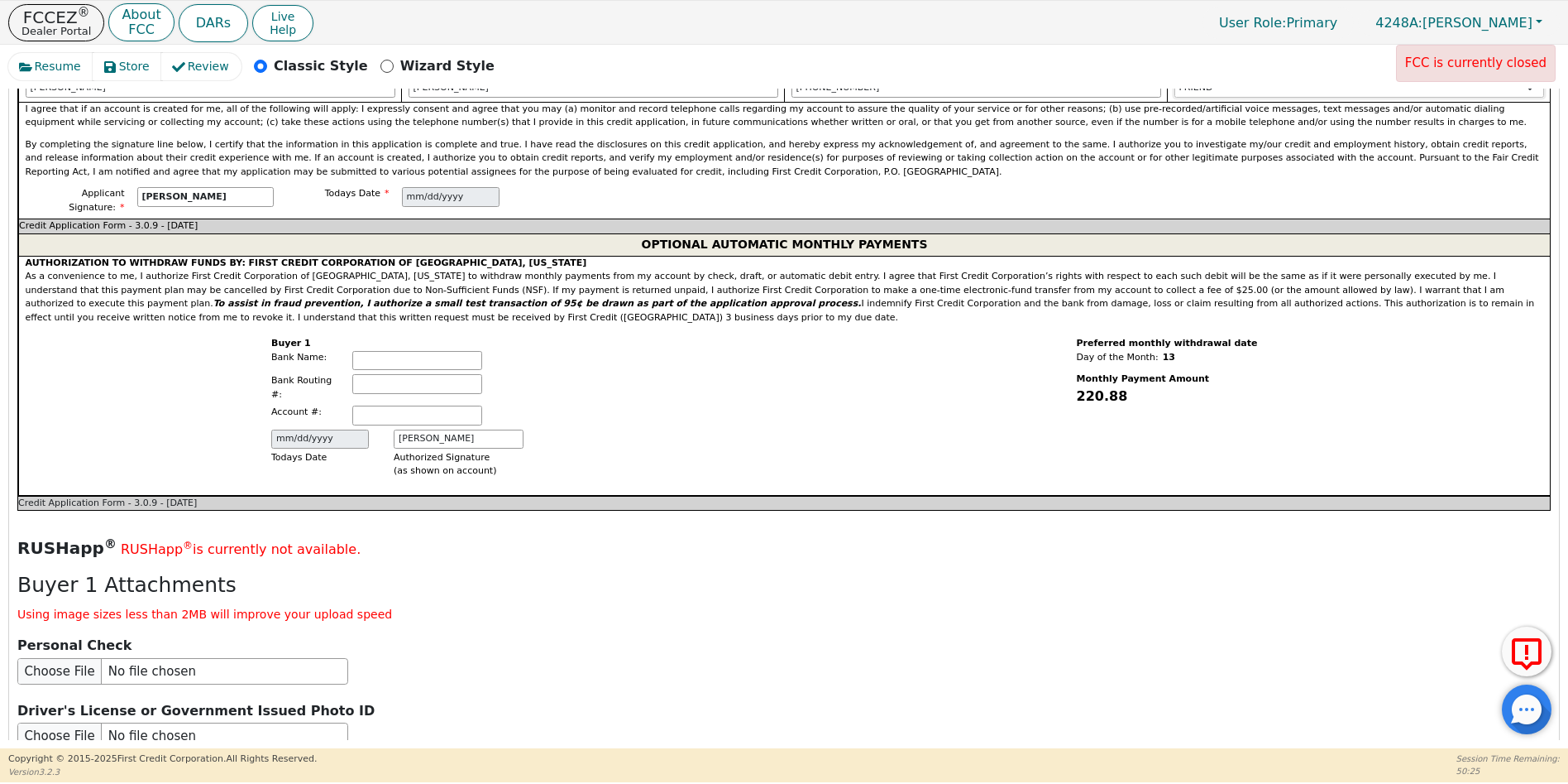
scroll to position [1876, 0]
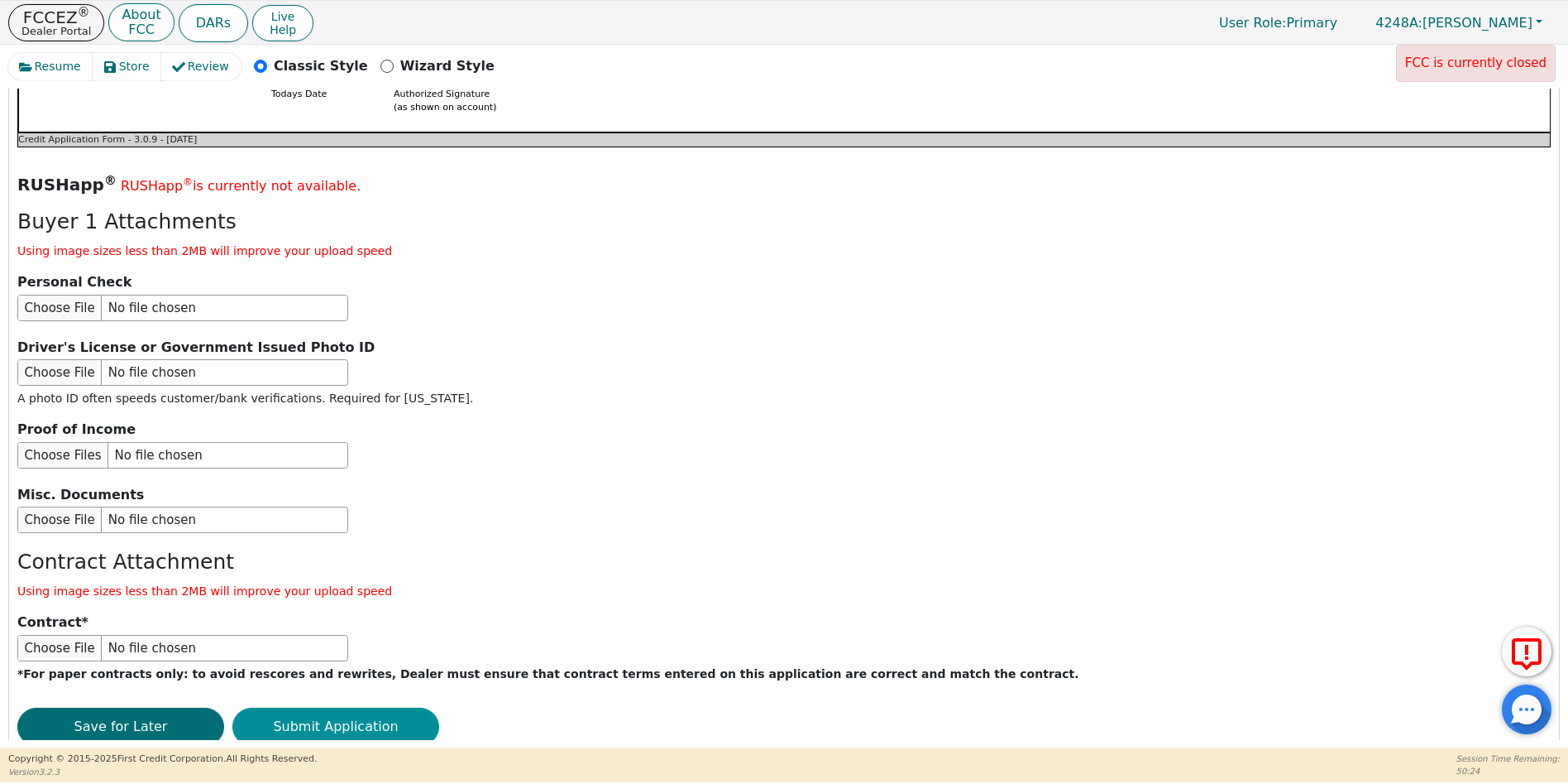
click at [335, 707] on button "Submit Application" at bounding box center [336, 727] width 207 height 38
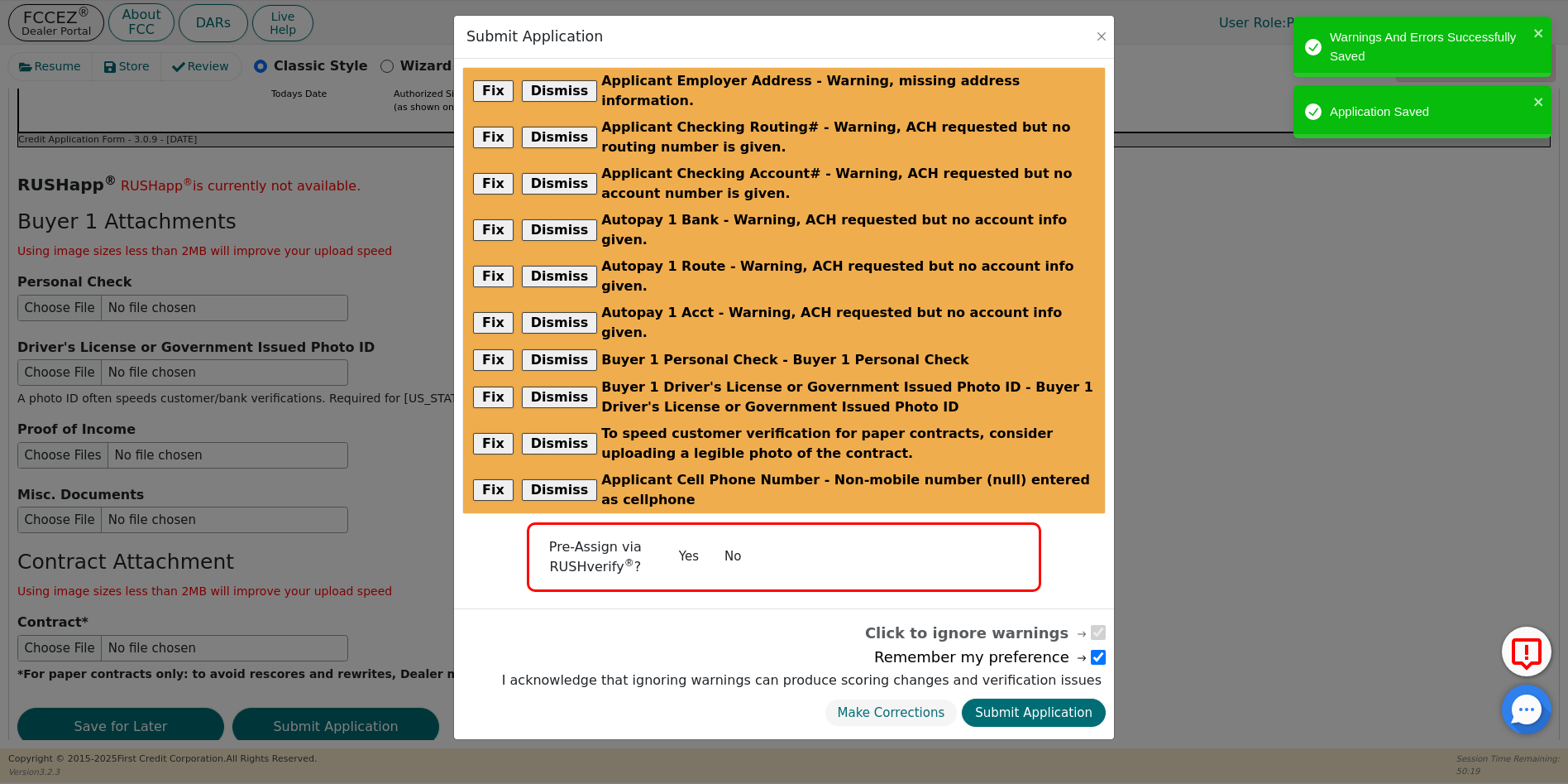
click at [734, 542] on button "No" at bounding box center [732, 556] width 43 height 29
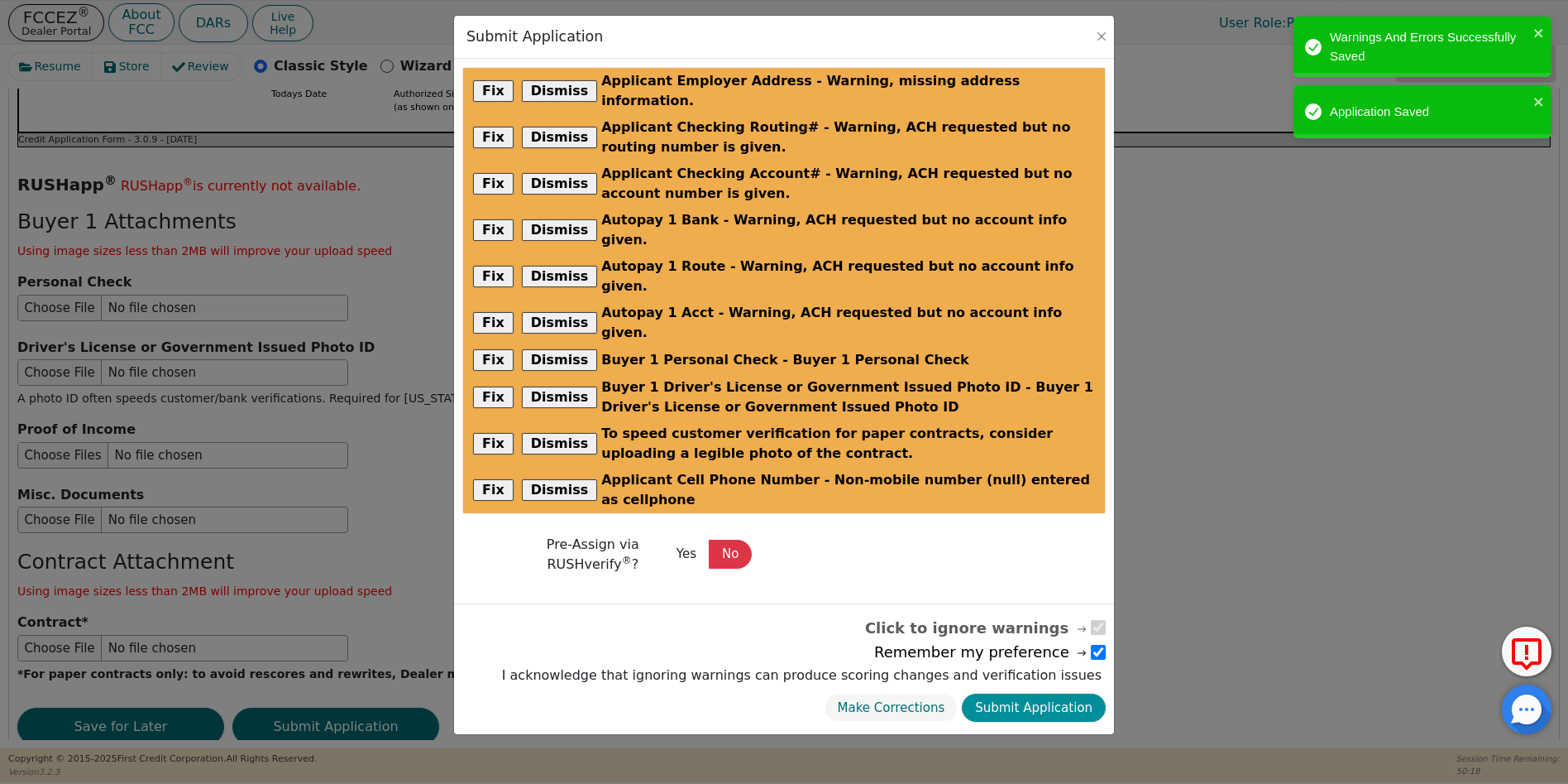
click at [1034, 694] on button "Submit Application" at bounding box center [1033, 707] width 143 height 29
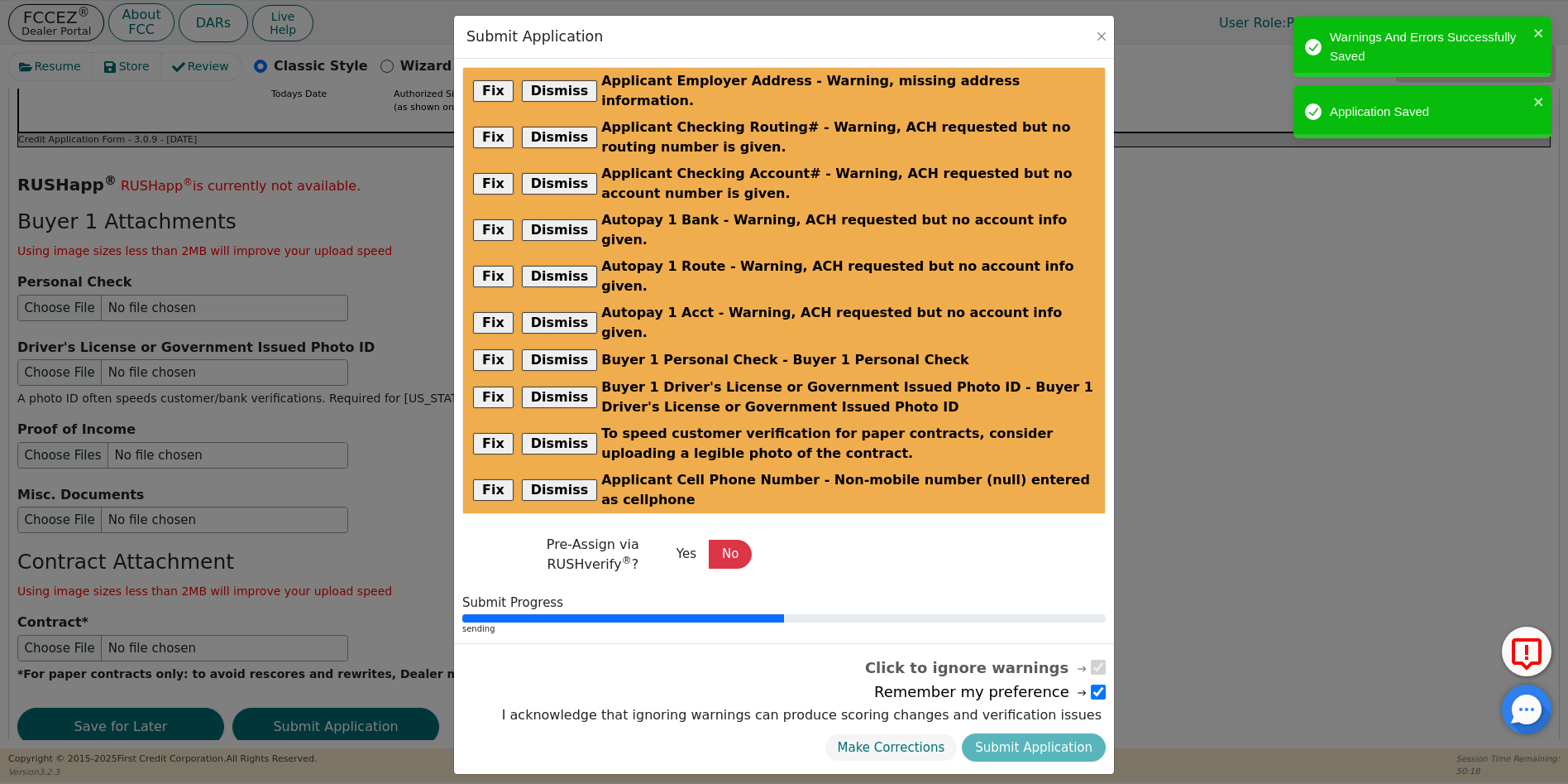
radio input "false"
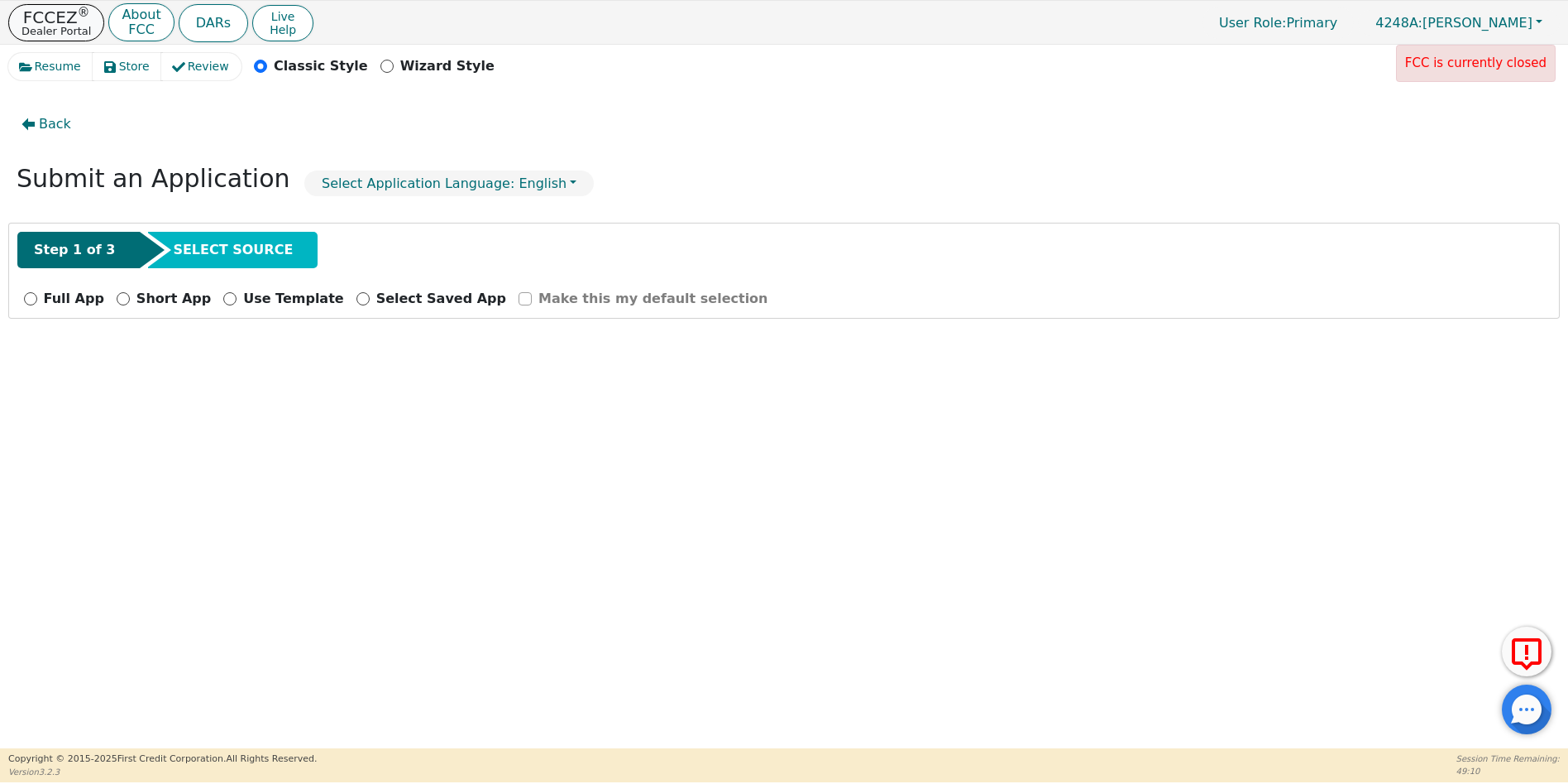
click at [64, 22] on p "FCCEZ ®" at bounding box center [57, 17] width 70 height 17
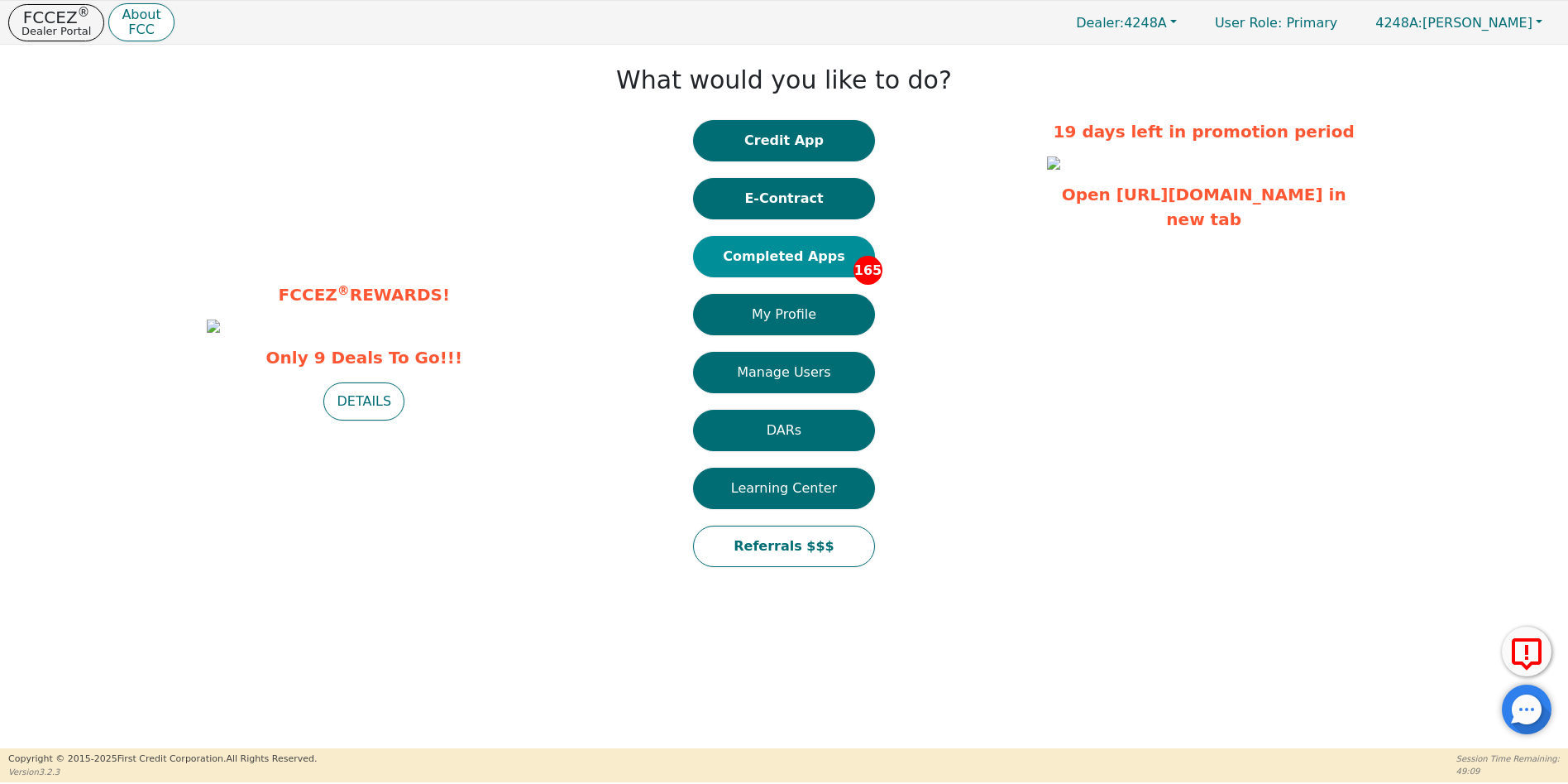
click at [794, 263] on button "Completed Apps 165" at bounding box center [784, 257] width 182 height 42
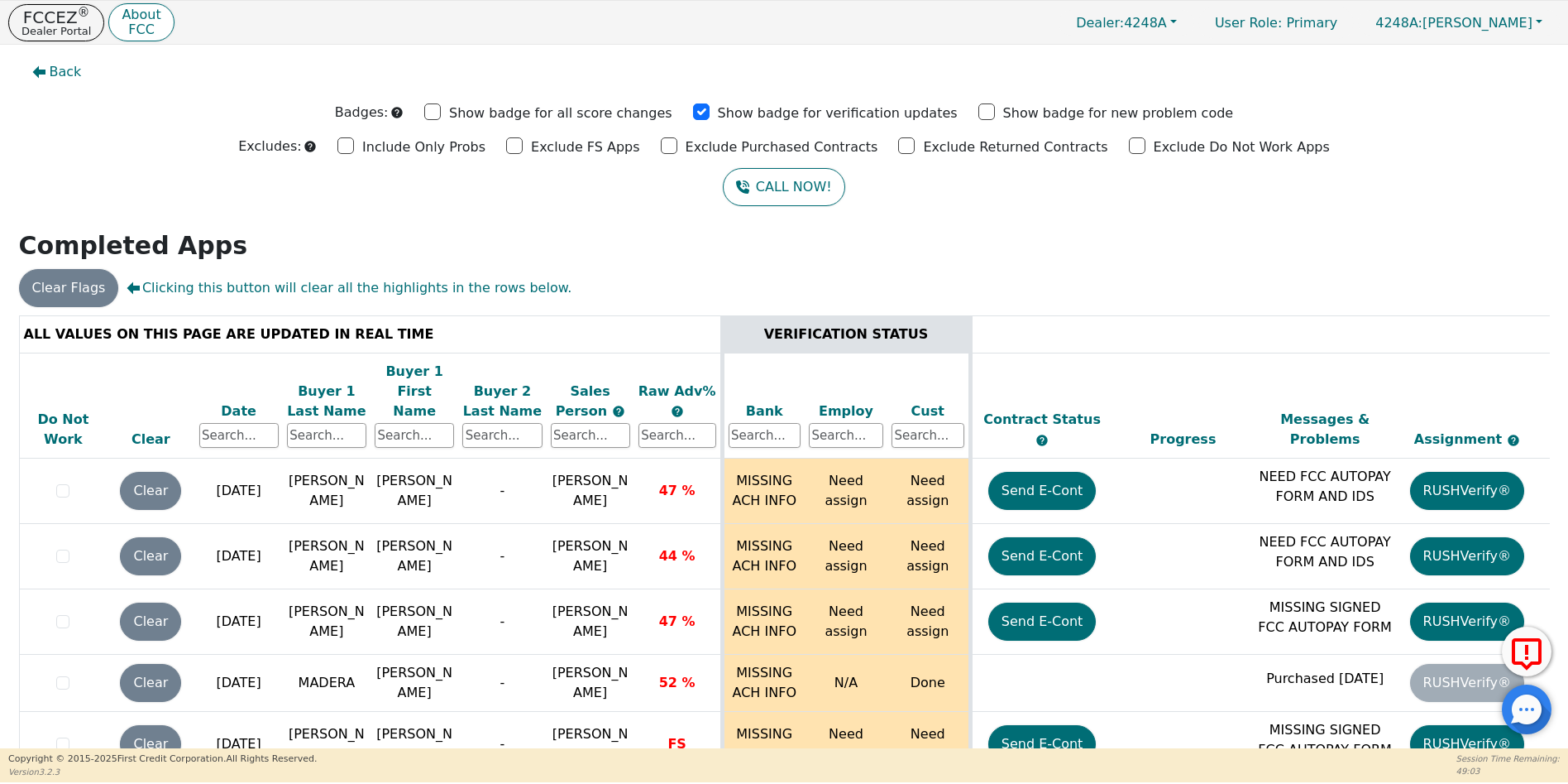
scroll to position [10381, 0]
